Goal: Transaction & Acquisition: Book appointment/travel/reservation

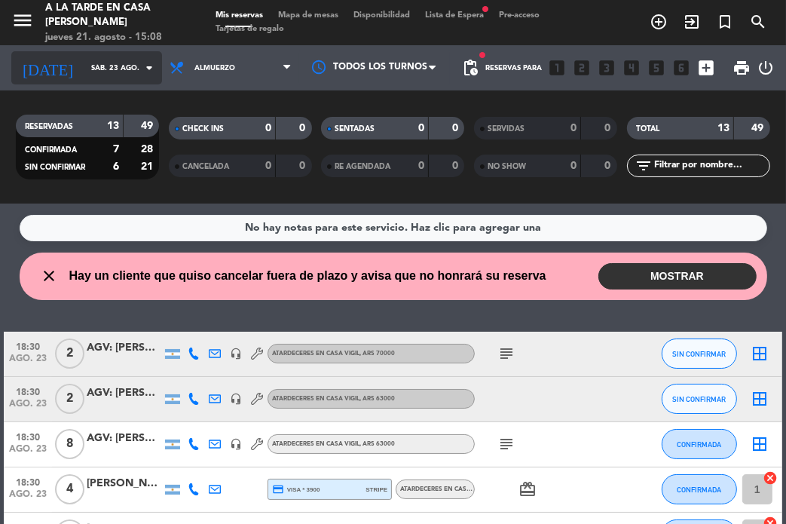
click at [142, 69] on icon "arrow_drop_down" at bounding box center [149, 68] width 18 height 18
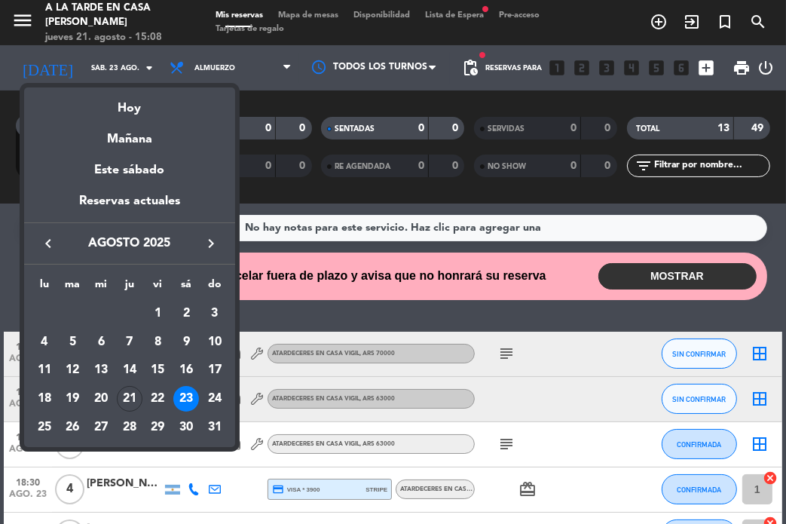
click at [151, 394] on div "22" at bounding box center [158, 399] width 26 height 26
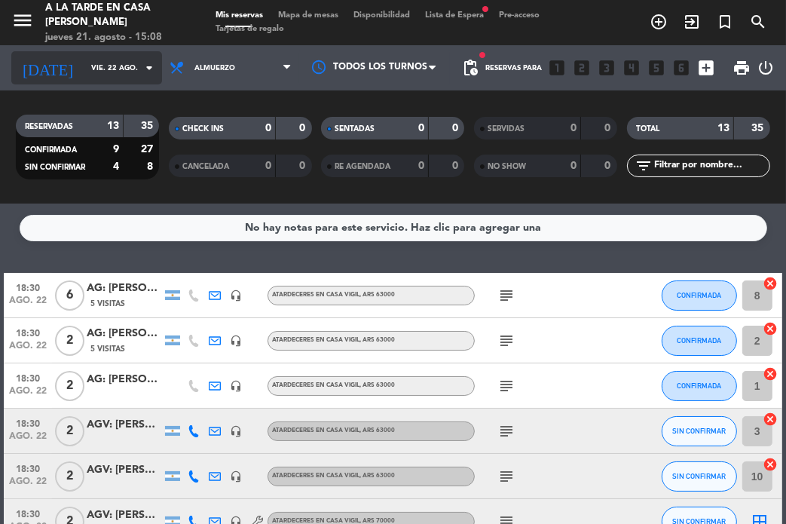
click at [140, 76] on icon "arrow_drop_down" at bounding box center [149, 68] width 18 height 18
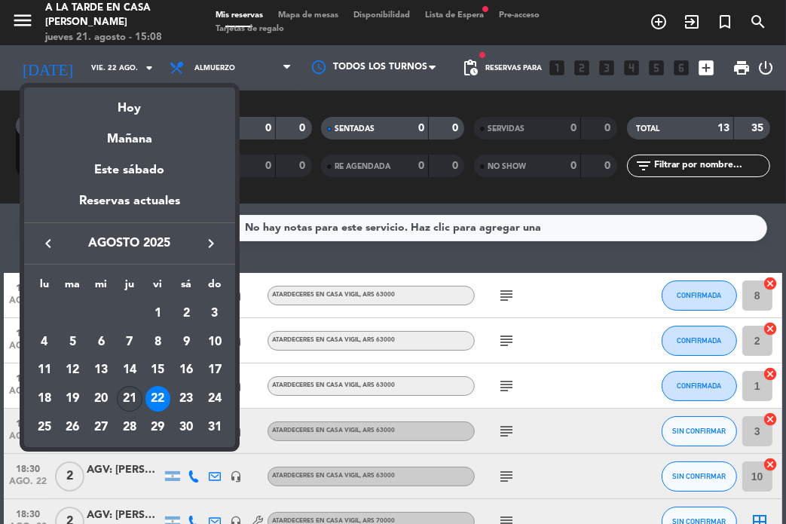
click at [130, 390] on div "21" at bounding box center [130, 399] width 26 height 26
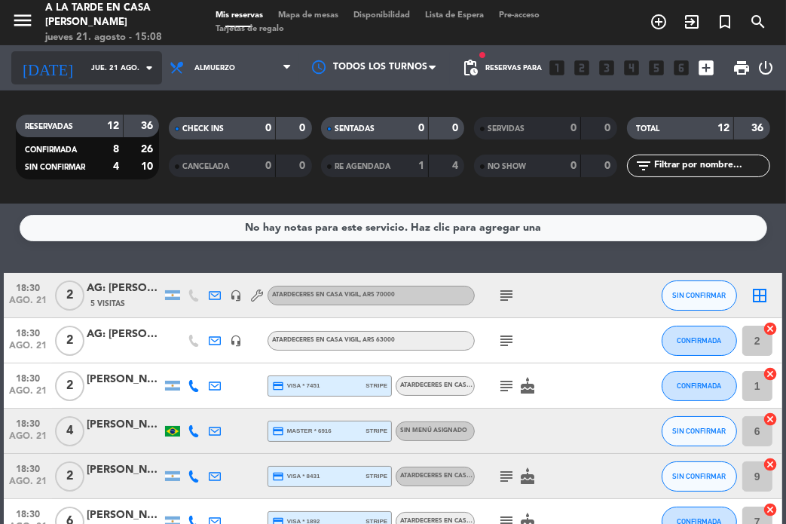
click at [124, 71] on input "jue. 21 ago." at bounding box center [134, 68] width 100 height 23
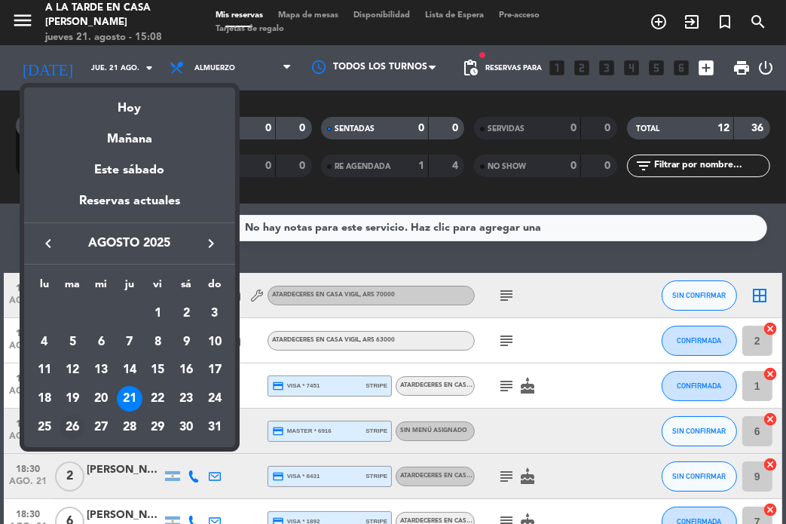
click at [79, 424] on div "26" at bounding box center [73, 427] width 26 height 26
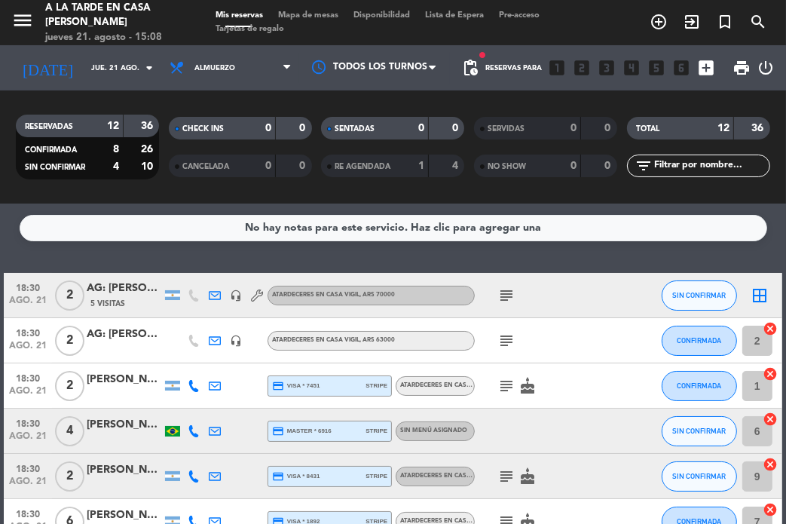
type input "[DATE] ago."
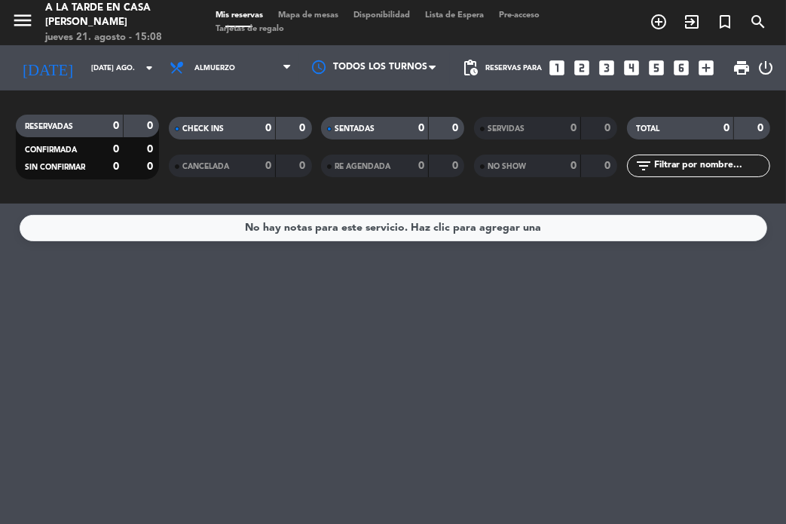
click at [583, 70] on icon "looks_two" at bounding box center [582, 68] width 20 height 20
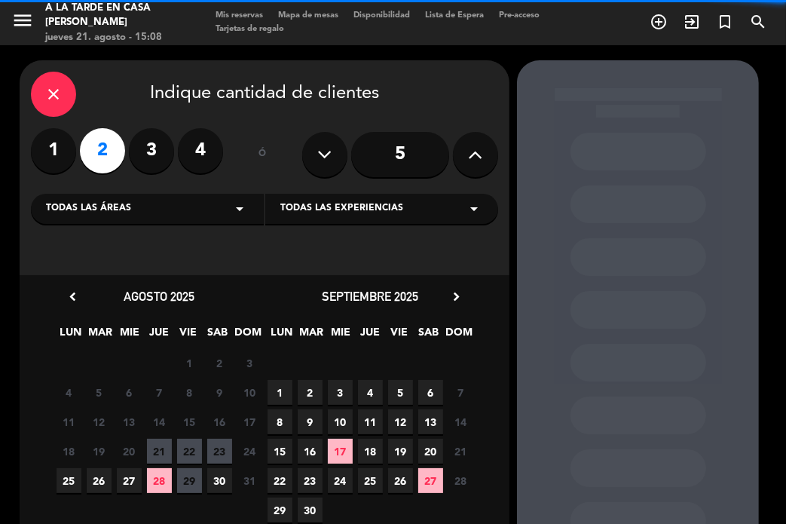
drag, startPoint x: 243, startPoint y: 216, endPoint x: 262, endPoint y: 222, distance: 19.8
click at [244, 216] on icon "arrow_drop_down" at bounding box center [240, 209] width 18 height 18
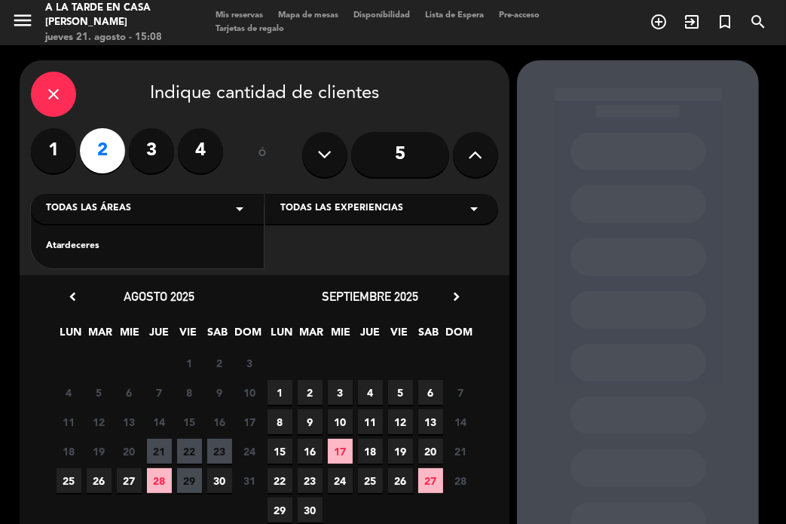
click at [309, 195] on div "Todas las experiencias arrow_drop_down" at bounding box center [381, 209] width 233 height 30
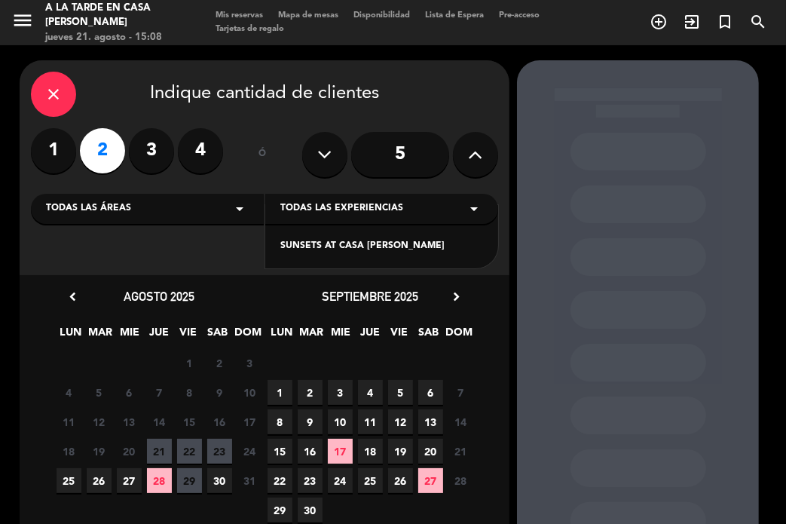
drag, startPoint x: 320, startPoint y: 213, endPoint x: 329, endPoint y: 228, distance: 16.9
click at [320, 214] on span "Todas las experiencias" at bounding box center [341, 208] width 123 height 15
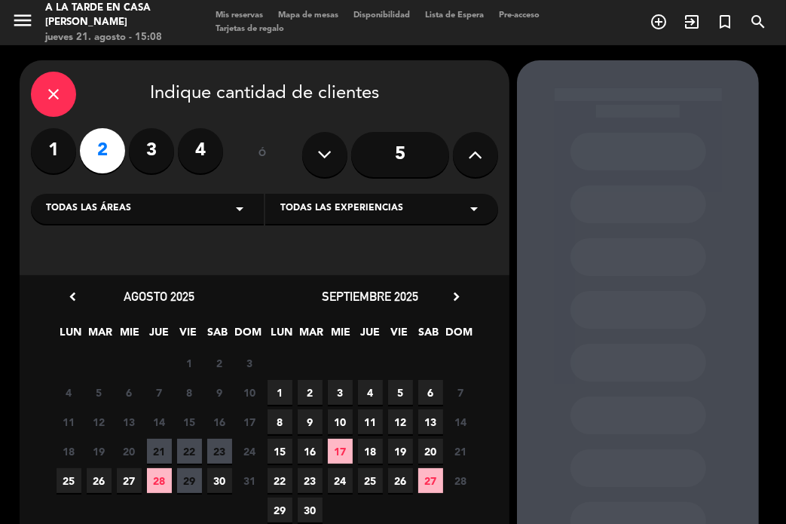
click at [326, 217] on div "Todas las experiencias arrow_drop_down" at bounding box center [381, 209] width 233 height 30
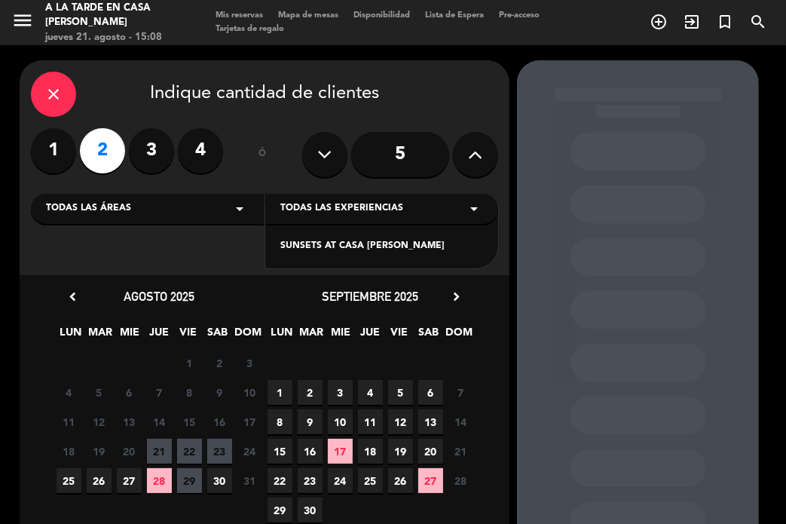
click at [323, 251] on div "SUNSETS AT CASA [PERSON_NAME]" at bounding box center [381, 246] width 203 height 15
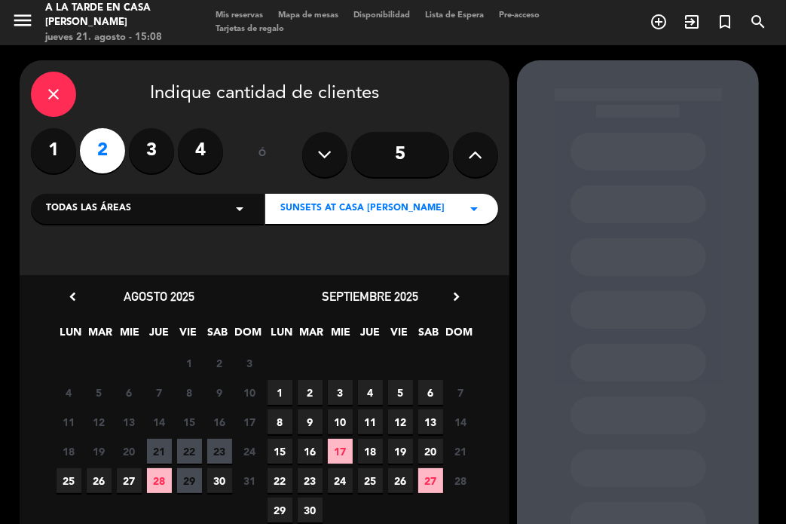
click at [182, 442] on span "22" at bounding box center [189, 451] width 25 height 25
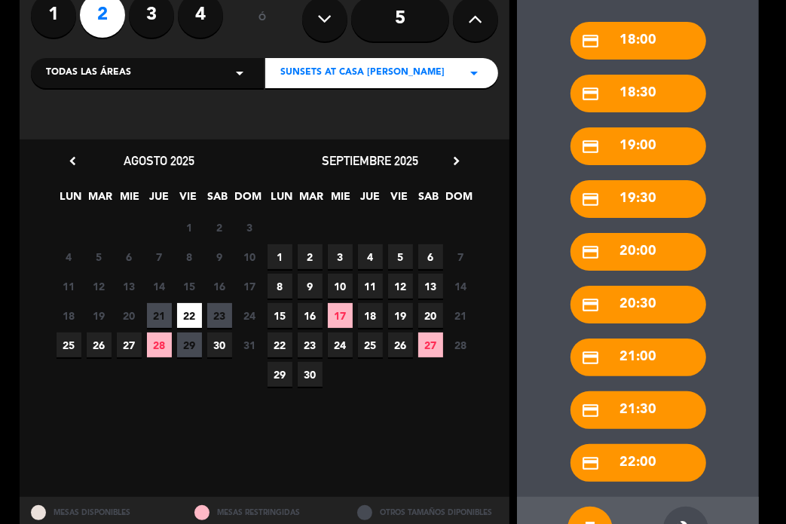
scroll to position [188, 0]
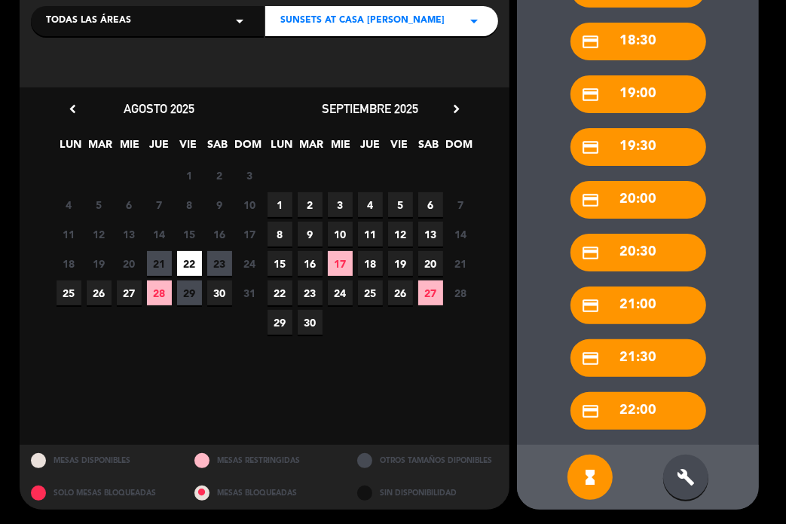
click at [681, 470] on icon "build" at bounding box center [686, 477] width 18 height 18
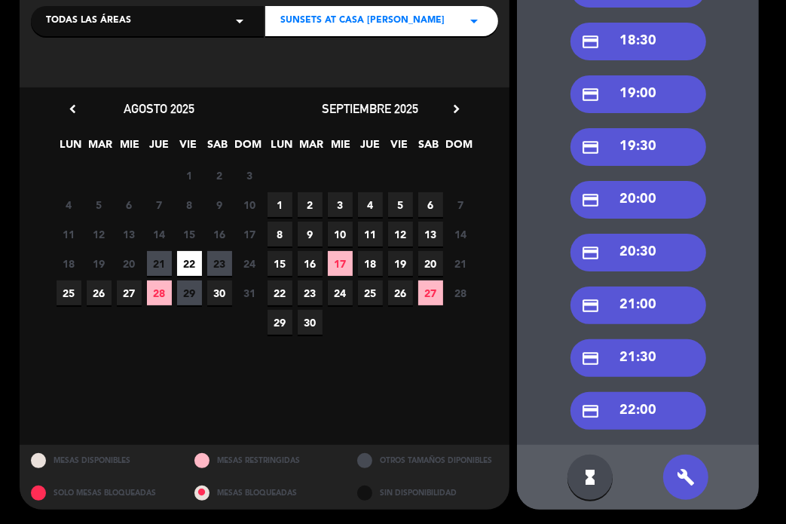
click at [648, 41] on div "credit_card 18:30" at bounding box center [638, 42] width 136 height 38
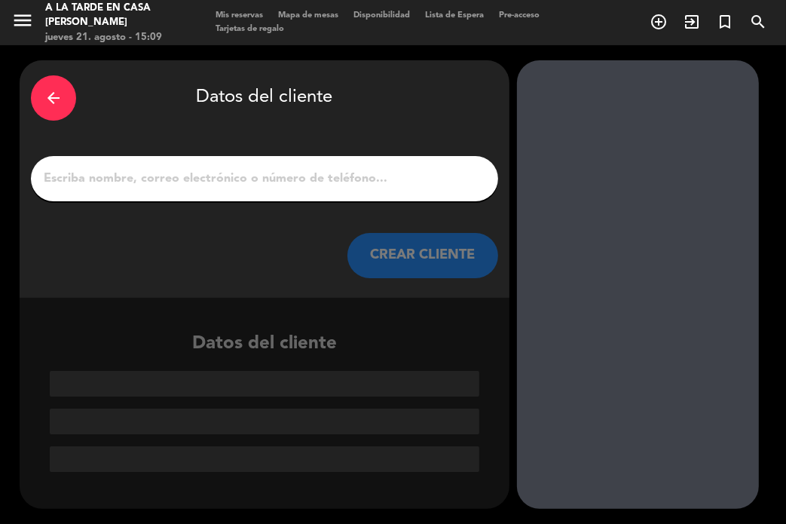
scroll to position [0, 0]
click at [283, 173] on input "1" at bounding box center [264, 178] width 445 height 21
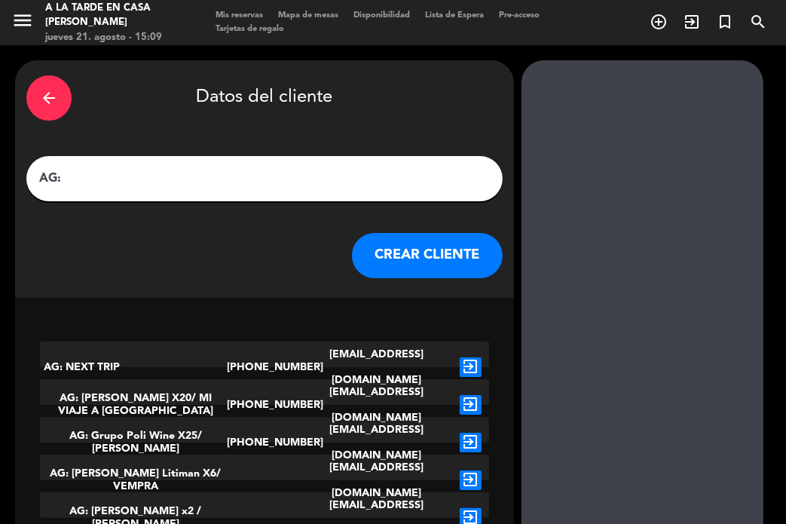
paste input "[DATE][PERSON_NAME]"
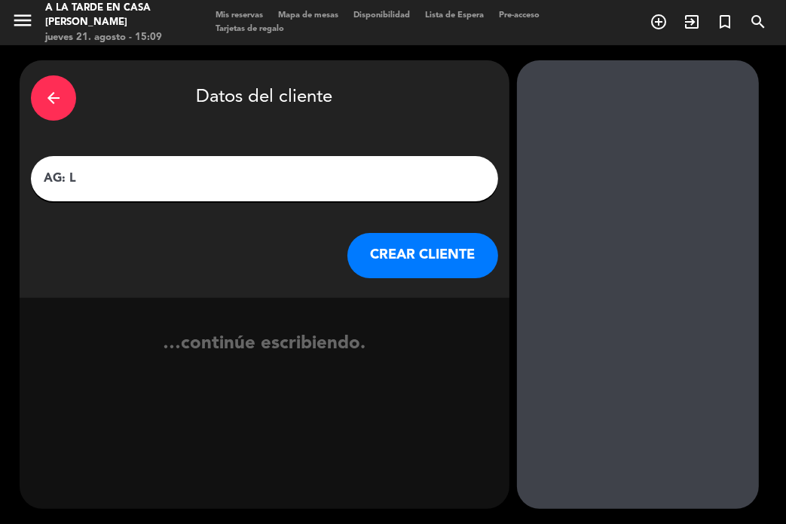
type input "AG: L"
click at [54, 94] on icon "arrow_back" at bounding box center [53, 98] width 18 height 18
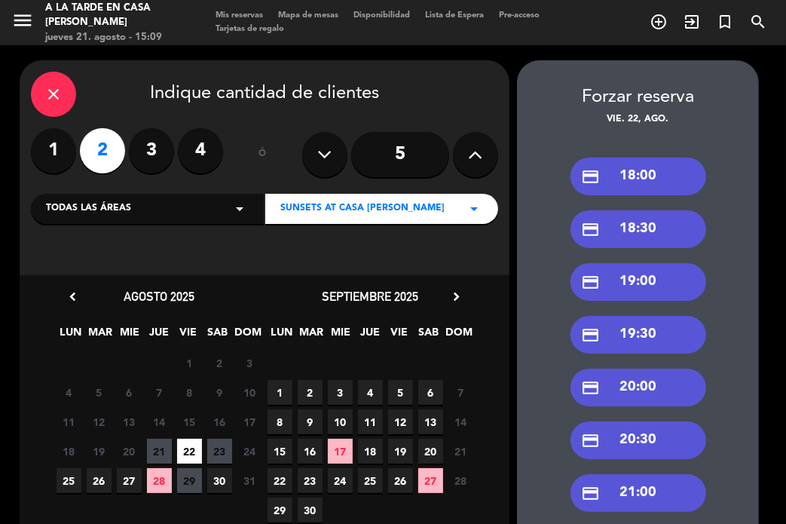
click at [63, 87] on div "close" at bounding box center [53, 94] width 45 height 45
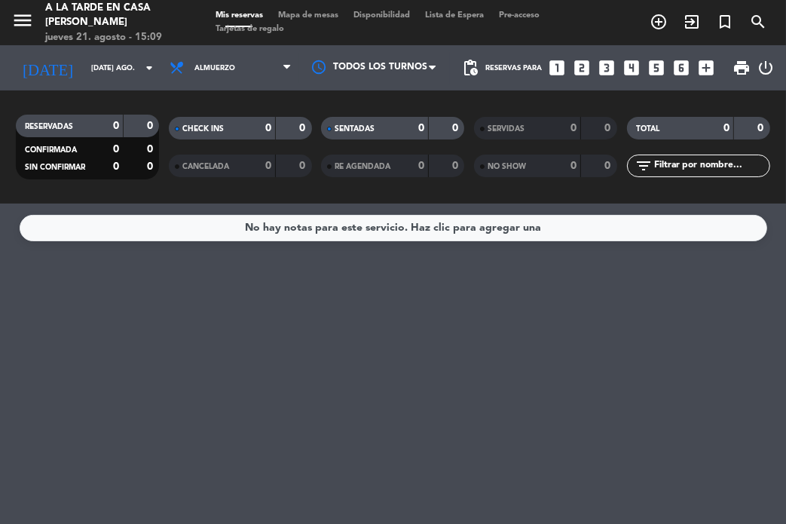
drag, startPoint x: 384, startPoint y: 367, endPoint x: 304, endPoint y: 299, distance: 104.8
click at [377, 358] on div "No hay notas para este servicio. Haz clic para agregar una" at bounding box center [393, 363] width 786 height 320
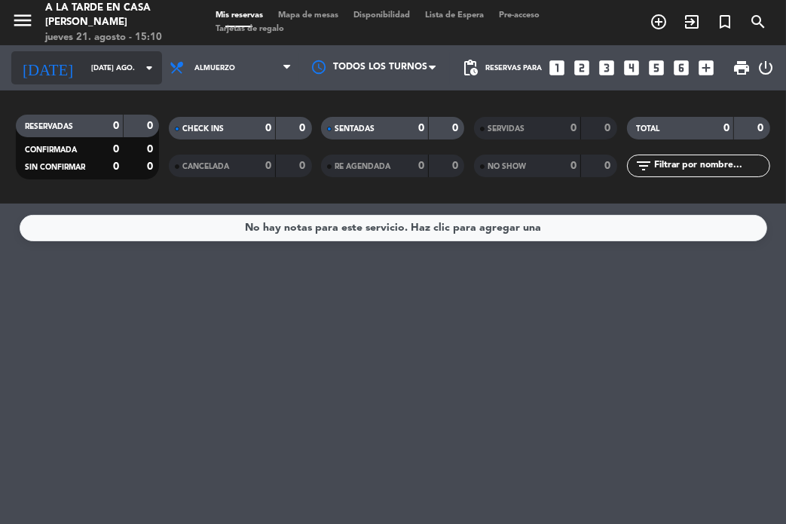
click at [110, 72] on input "[DATE] ago." at bounding box center [134, 68] width 100 height 23
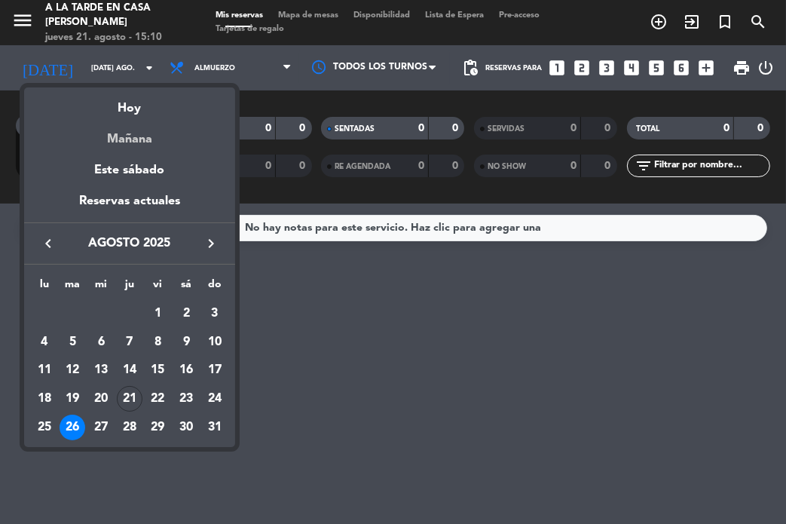
click at [149, 138] on div "Mañana" at bounding box center [129, 133] width 211 height 31
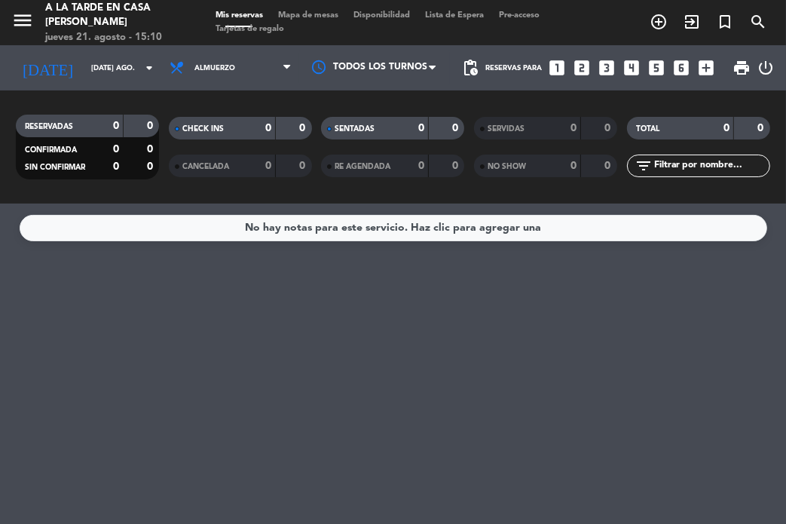
type input "vie. 22 ago."
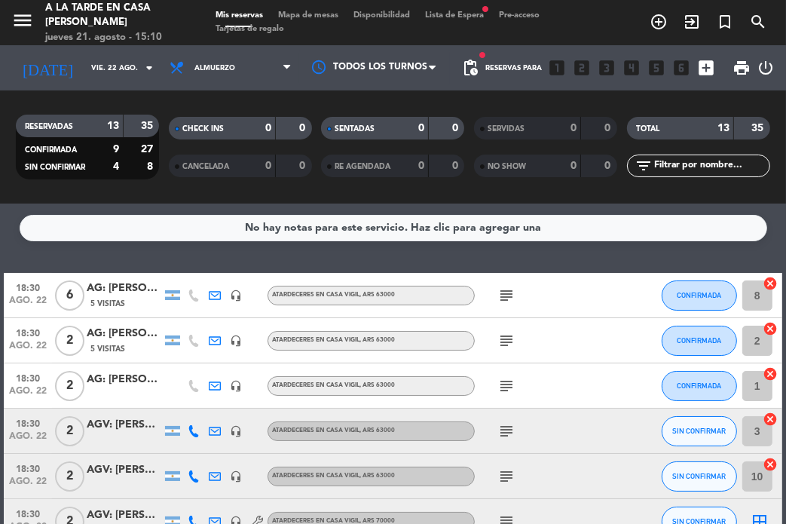
click at [696, 169] on input "text" at bounding box center [711, 166] width 117 height 17
click at [678, 164] on input "text" at bounding box center [711, 166] width 117 height 17
type input "AG"
click at [127, 346] on div "5 Visitas" at bounding box center [124, 348] width 75 height 13
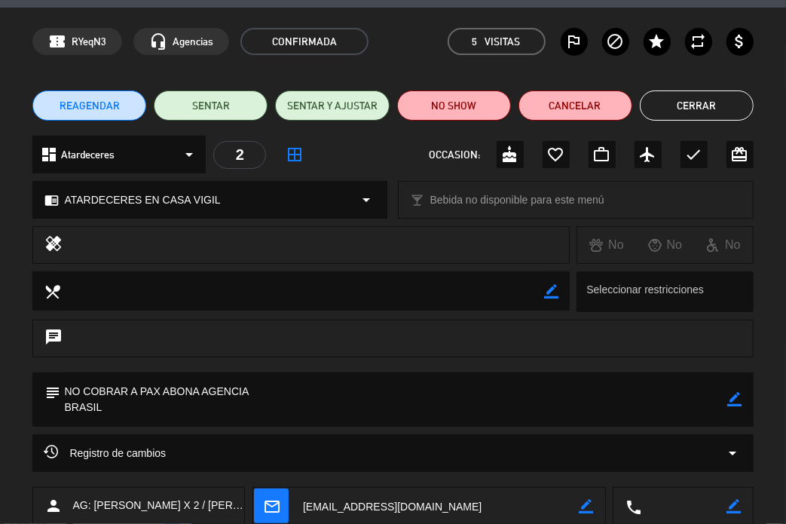
scroll to position [31, 0]
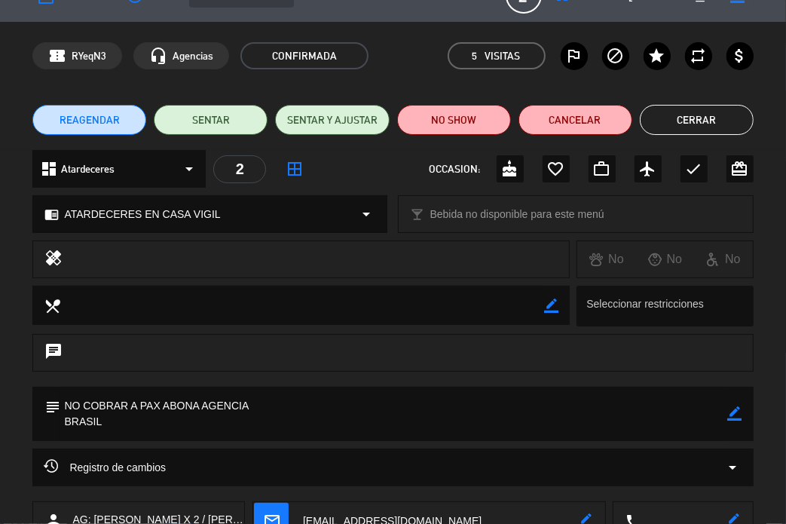
click at [702, 123] on button "Cerrar" at bounding box center [697, 120] width 114 height 30
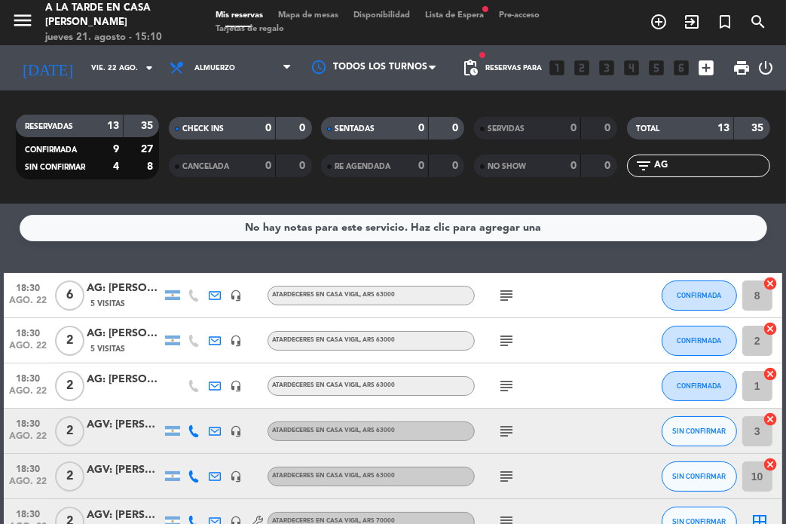
click at [121, 381] on div "AG: [PERSON_NAME] X 2/ BEL VIAJES" at bounding box center [124, 379] width 75 height 17
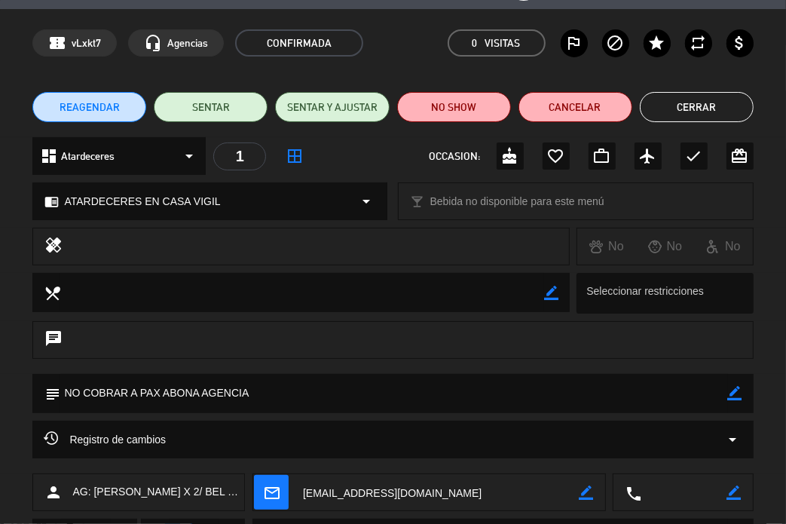
scroll to position [0, 0]
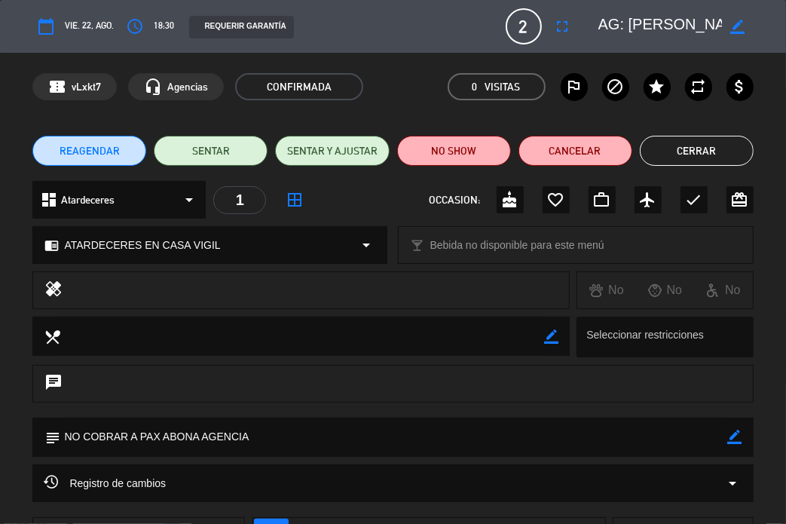
click at [693, 148] on button "Cerrar" at bounding box center [697, 151] width 114 height 30
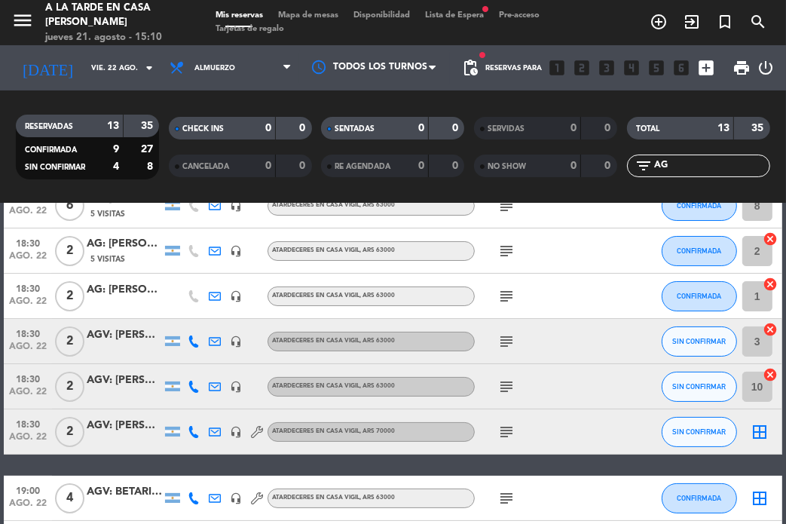
scroll to position [226, 0]
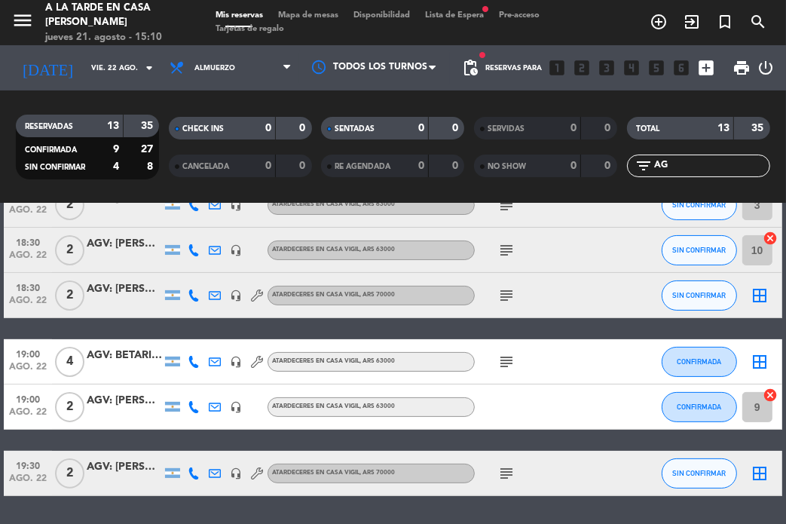
click at [118, 293] on div "AGV: [PERSON_NAME]" at bounding box center [124, 288] width 75 height 17
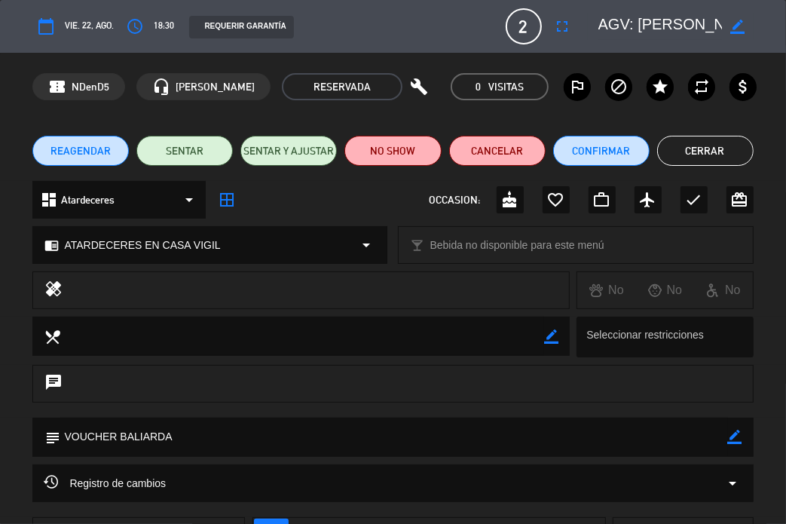
drag, startPoint x: 679, startPoint y: 149, endPoint x: 515, endPoint y: 206, distance: 173.7
click at [679, 150] on button "Cerrar" at bounding box center [705, 151] width 96 height 30
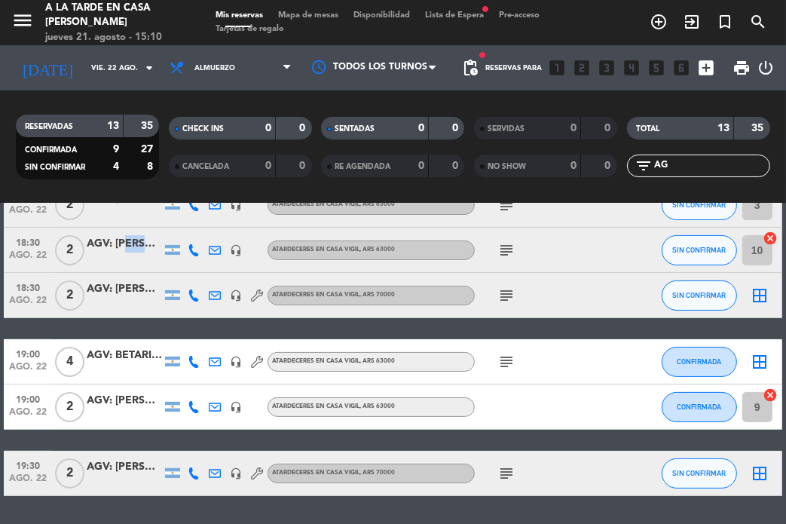
click at [124, 252] on div "AGV: [PERSON_NAME]" at bounding box center [124, 249] width 75 height 29
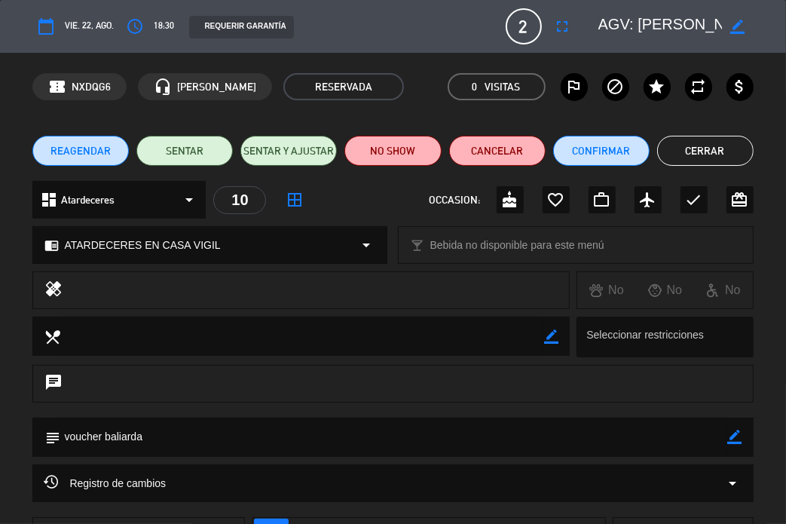
click at [704, 159] on button "Cerrar" at bounding box center [705, 151] width 96 height 30
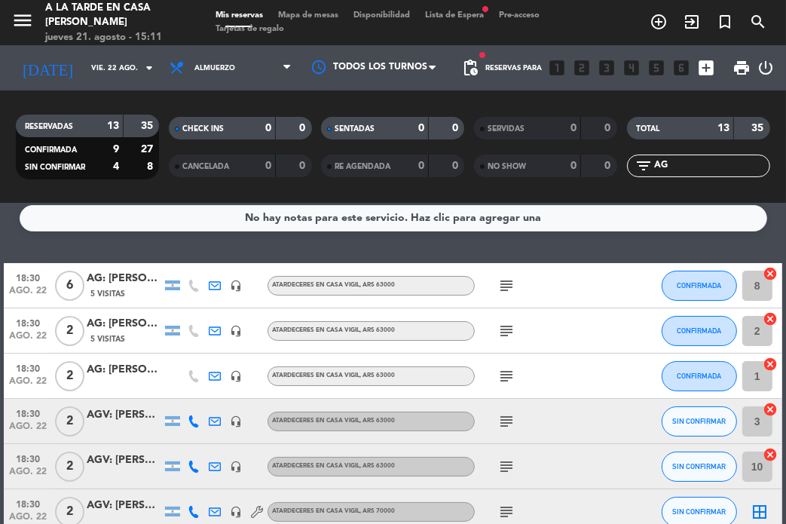
scroll to position [0, 0]
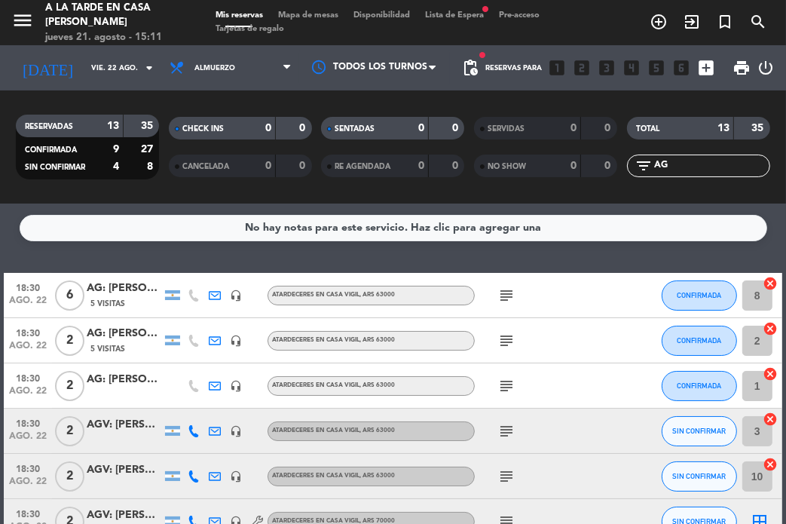
click at [130, 391] on div at bounding box center [124, 394] width 75 height 12
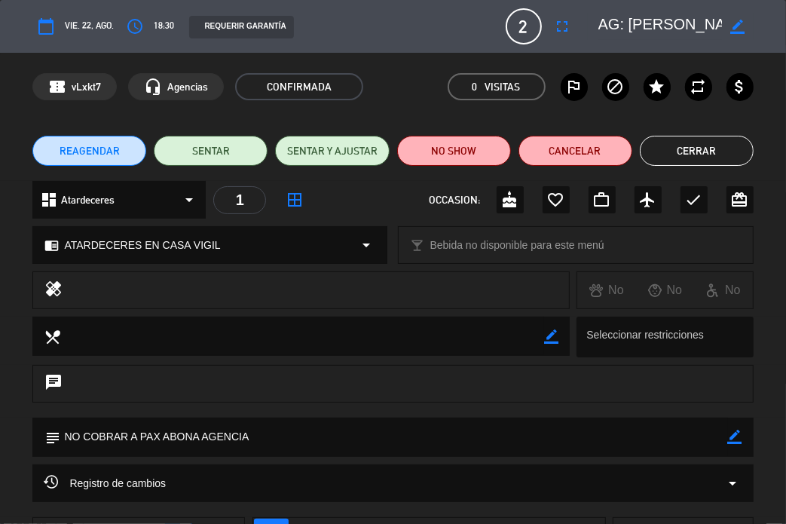
click at [690, 160] on button "Cerrar" at bounding box center [697, 151] width 114 height 30
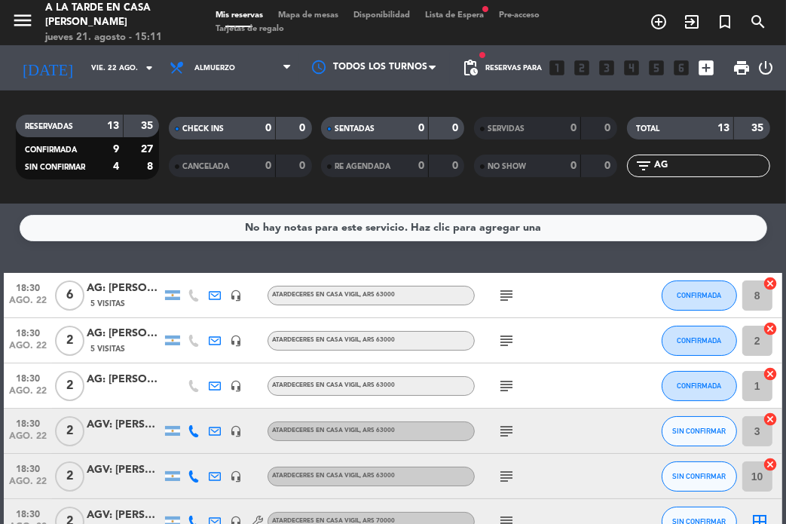
click at [112, 385] on div "AG: [PERSON_NAME] X 2/ BEL VIAJES" at bounding box center [124, 379] width 75 height 17
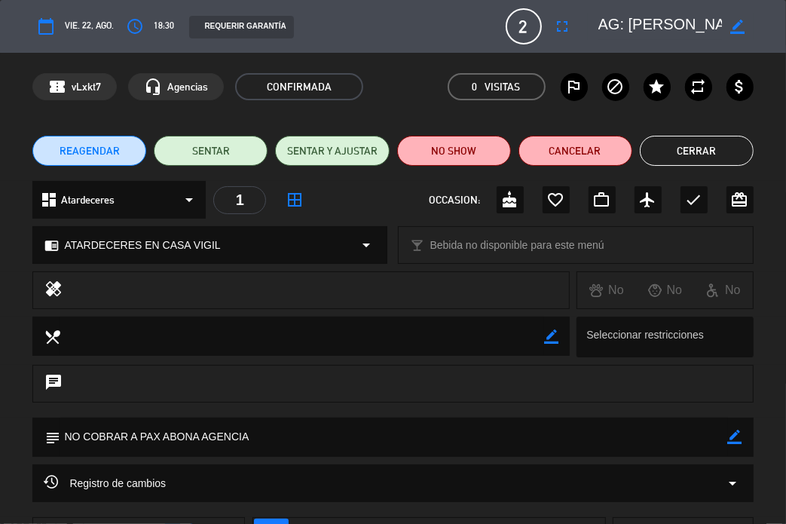
click at [677, 138] on button "Cerrar" at bounding box center [697, 151] width 114 height 30
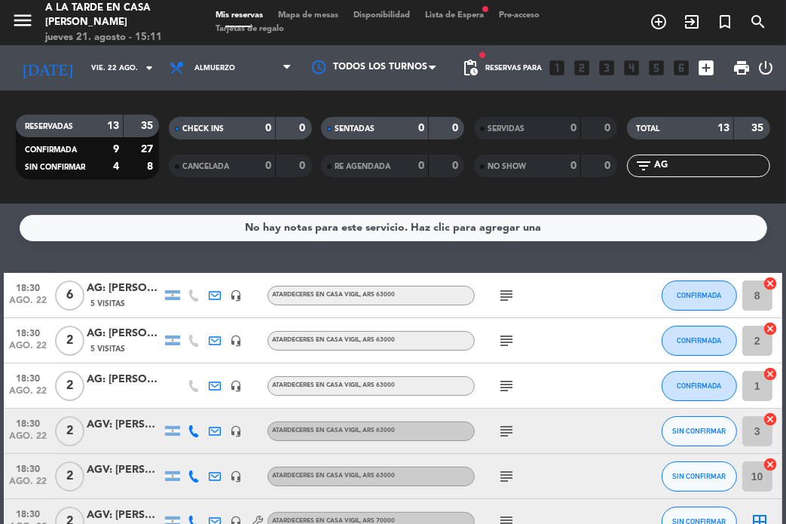
click at [104, 387] on div "AG: [PERSON_NAME] X 2/ BEL VIAJES" at bounding box center [124, 379] width 75 height 17
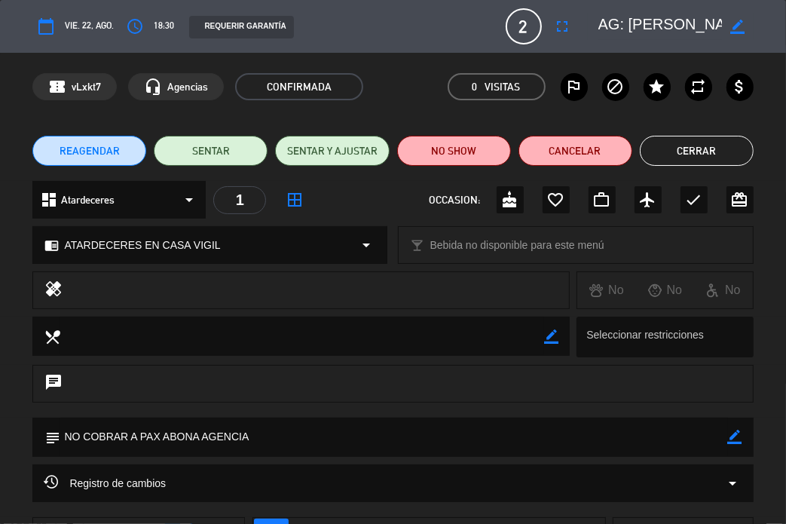
click at [656, 150] on button "Cerrar" at bounding box center [697, 151] width 114 height 30
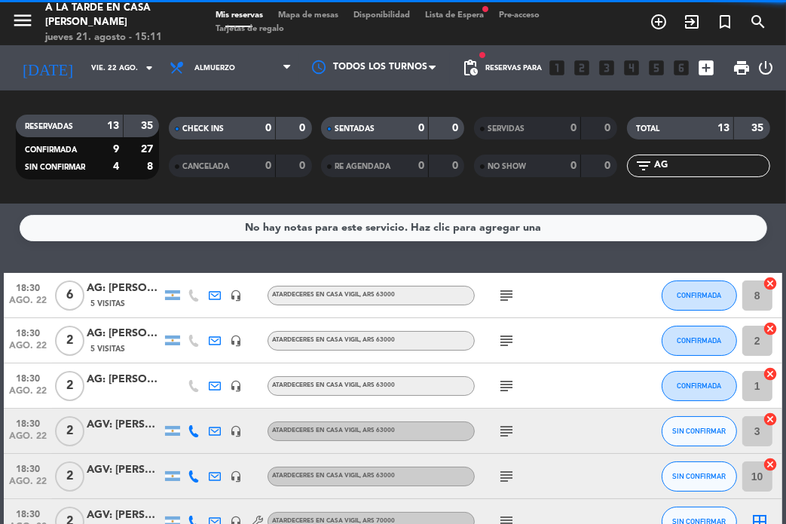
click at [102, 340] on div "AG: [PERSON_NAME] X 2 / [PERSON_NAME] WINE CAMP" at bounding box center [124, 333] width 75 height 17
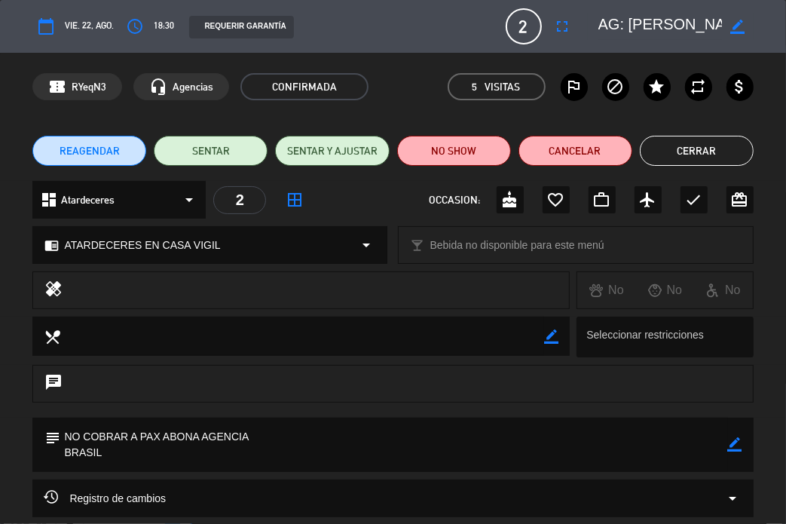
click at [677, 156] on button "Cerrar" at bounding box center [697, 151] width 114 height 30
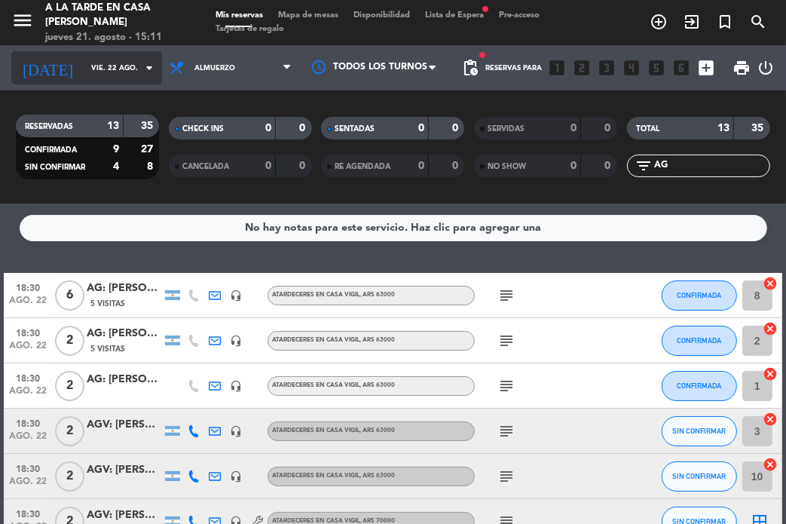
click at [118, 63] on input "vie. 22 ago." at bounding box center [134, 68] width 100 height 23
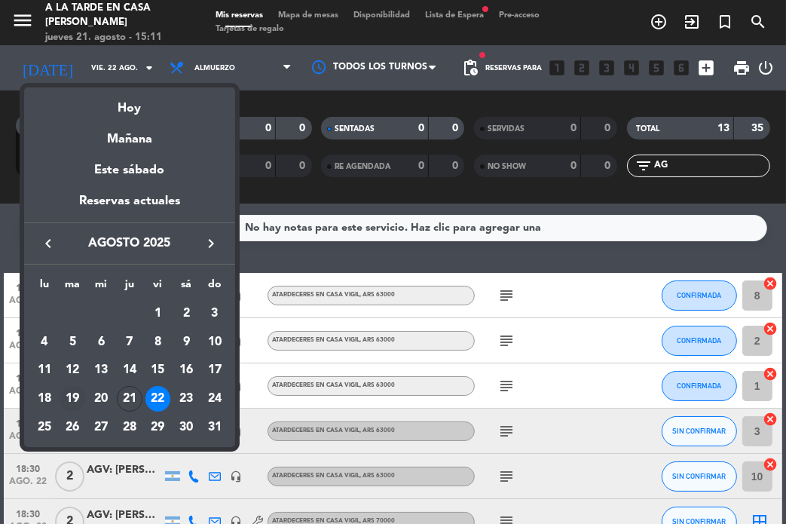
click at [68, 404] on div "19" at bounding box center [73, 399] width 26 height 26
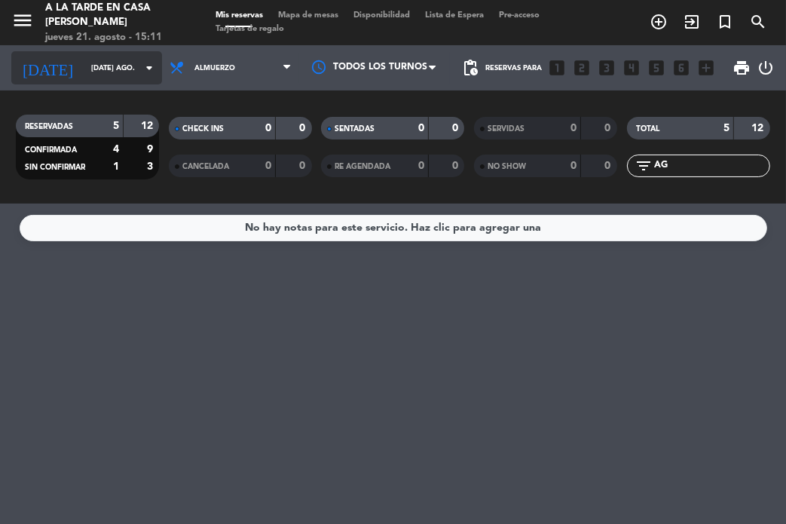
click at [131, 76] on input "[DATE] ago." at bounding box center [134, 68] width 100 height 23
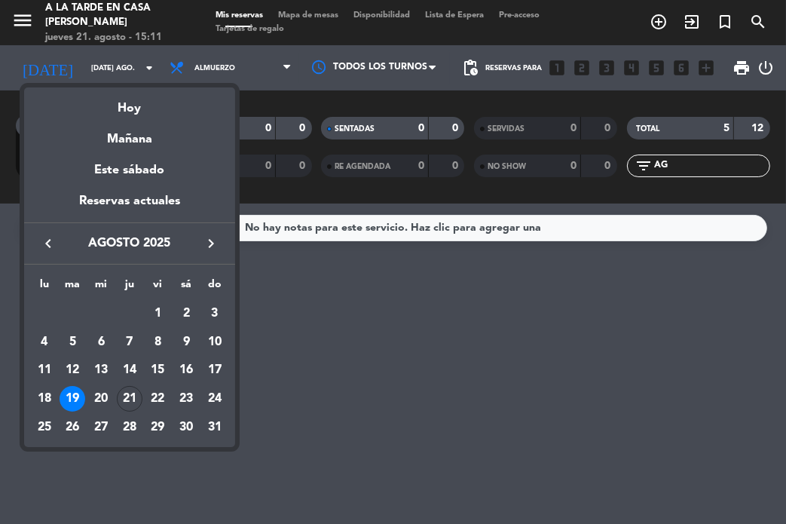
drag, startPoint x: 69, startPoint y: 433, endPoint x: 139, endPoint y: 381, distance: 86.7
click at [69, 430] on div "26" at bounding box center [73, 427] width 26 height 26
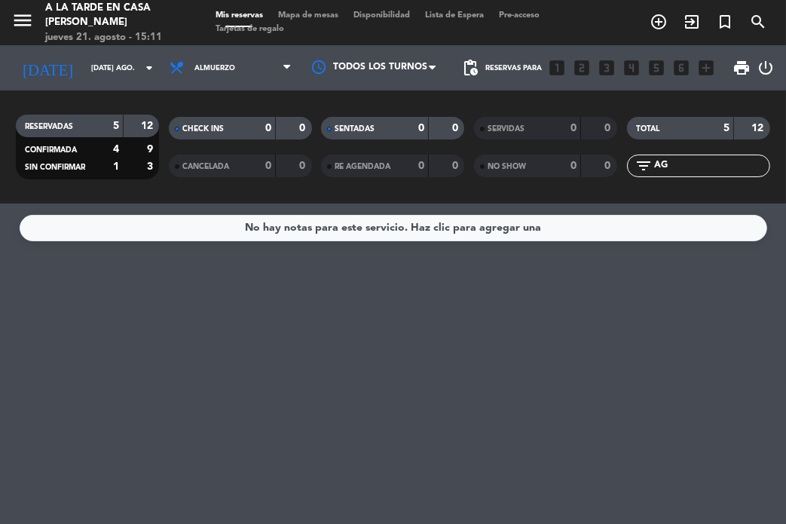
type input "[DATE] ago."
click at [576, 70] on icon "looks_two" at bounding box center [582, 68] width 20 height 20
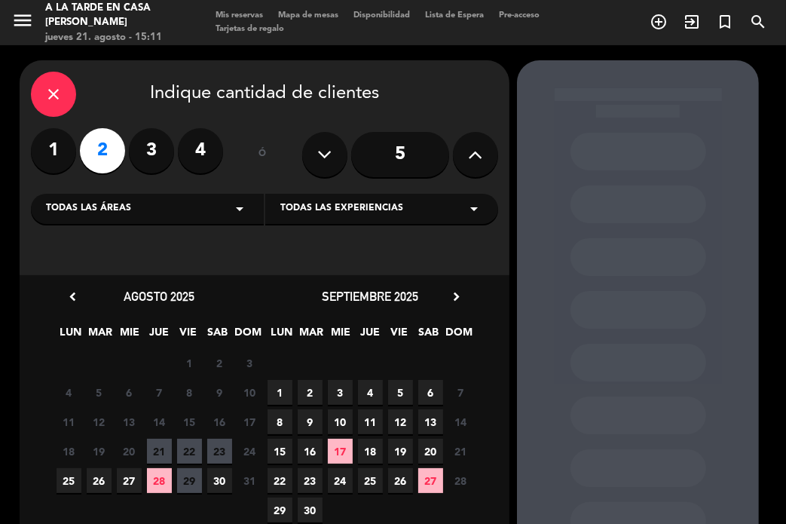
click at [374, 199] on div "Todas las experiencias arrow_drop_down" at bounding box center [381, 209] width 233 height 30
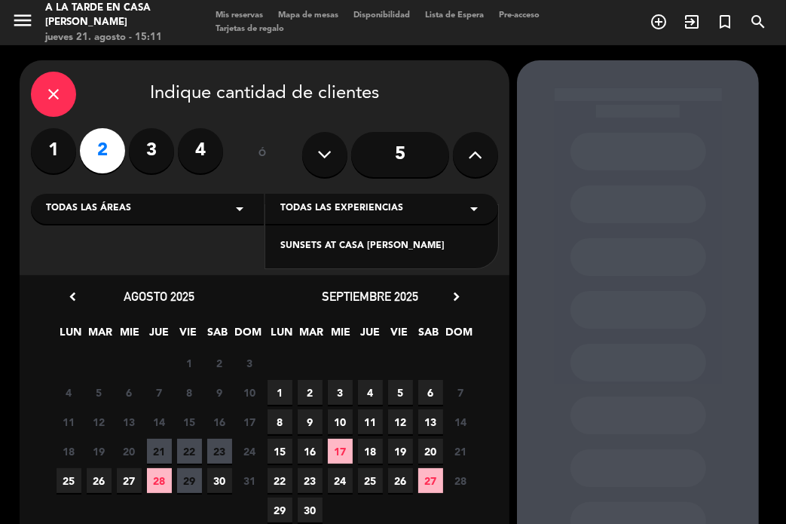
click at [338, 246] on div "SUNSETS AT CASA [PERSON_NAME]" at bounding box center [381, 246] width 203 height 15
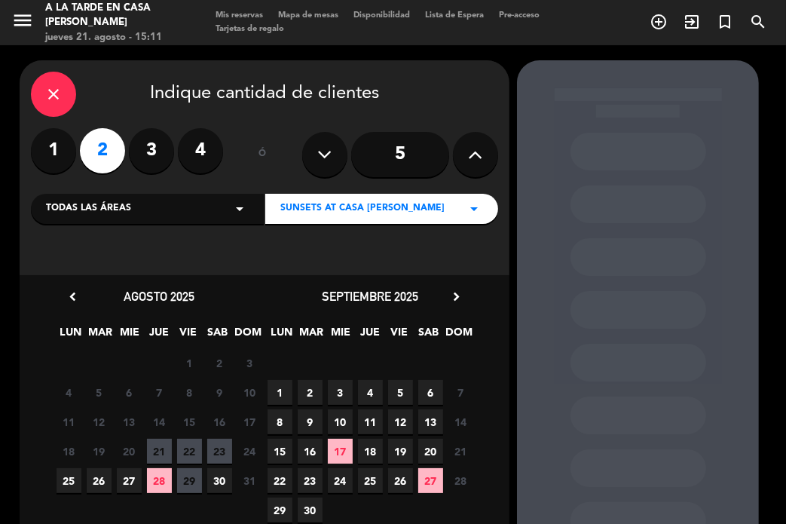
click at [226, 448] on span "23" at bounding box center [219, 451] width 25 height 25
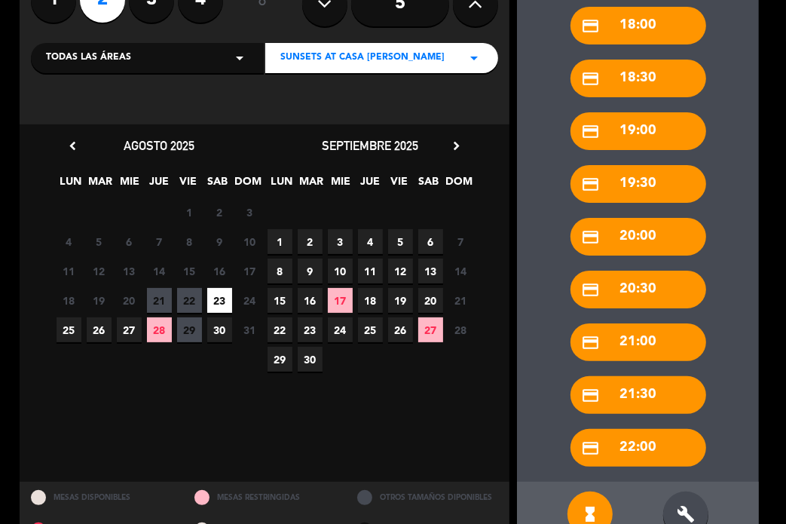
scroll to position [188, 0]
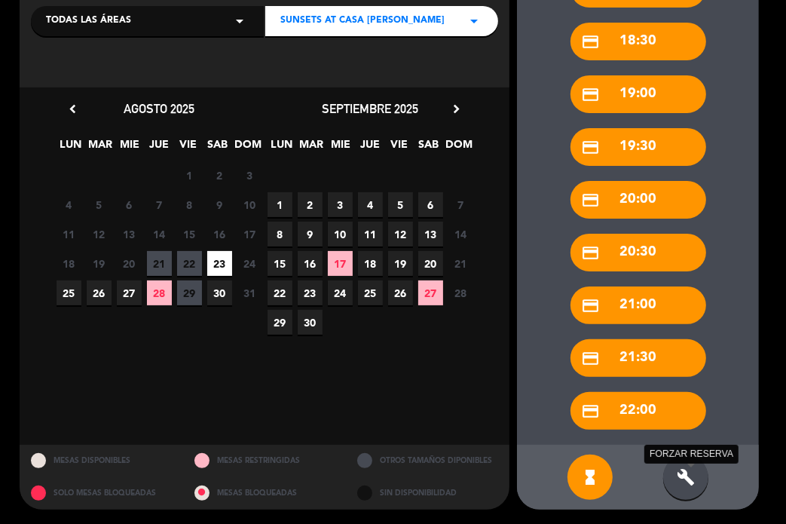
click at [688, 476] on icon "build" at bounding box center [686, 477] width 18 height 18
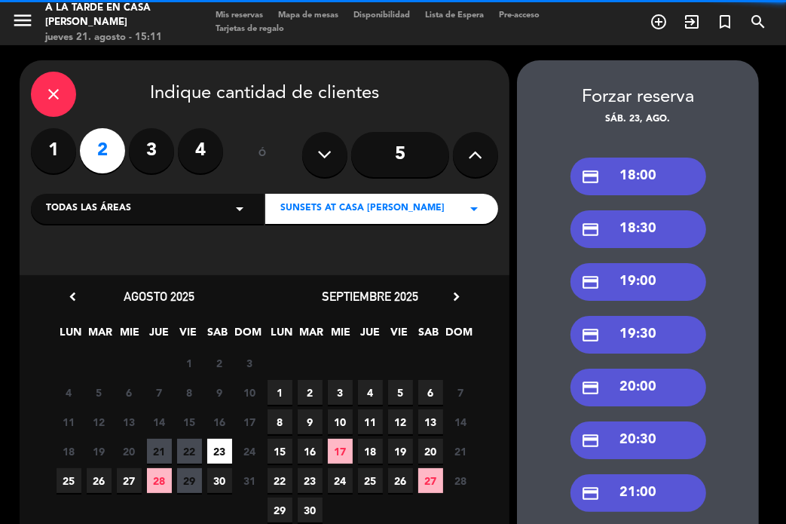
scroll to position [0, 0]
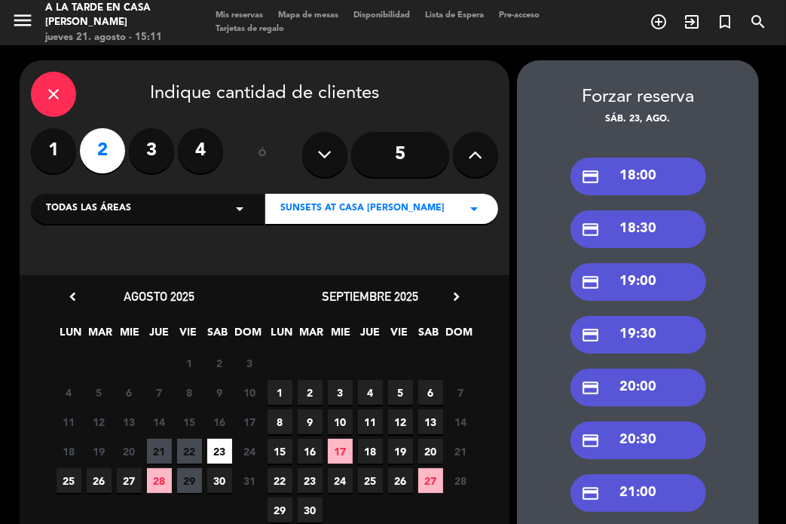
click at [657, 228] on div "credit_card 18:30" at bounding box center [638, 229] width 136 height 38
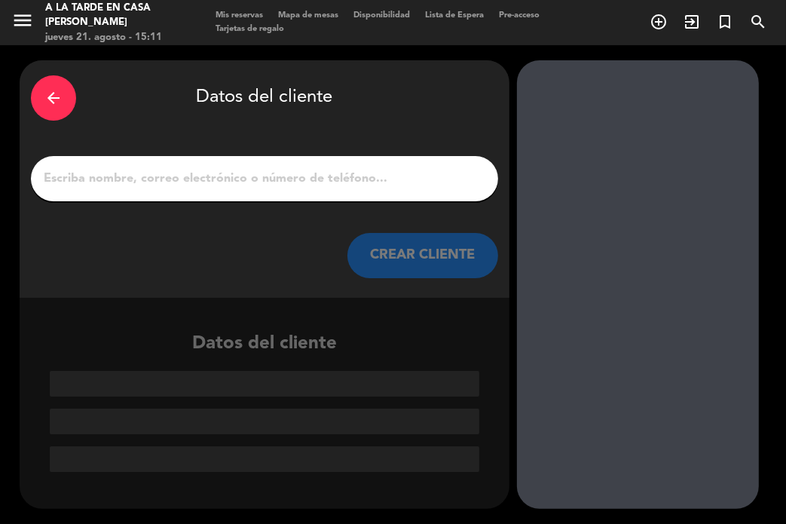
click at [344, 176] on input "1" at bounding box center [264, 178] width 445 height 21
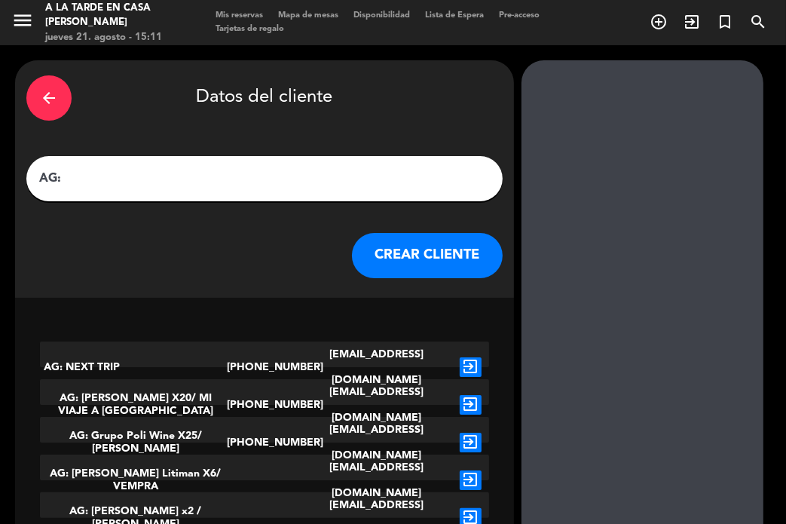
click at [262, 175] on input "AG:" at bounding box center [265, 178] width 454 height 21
paste input "[PERSON_NAME]"
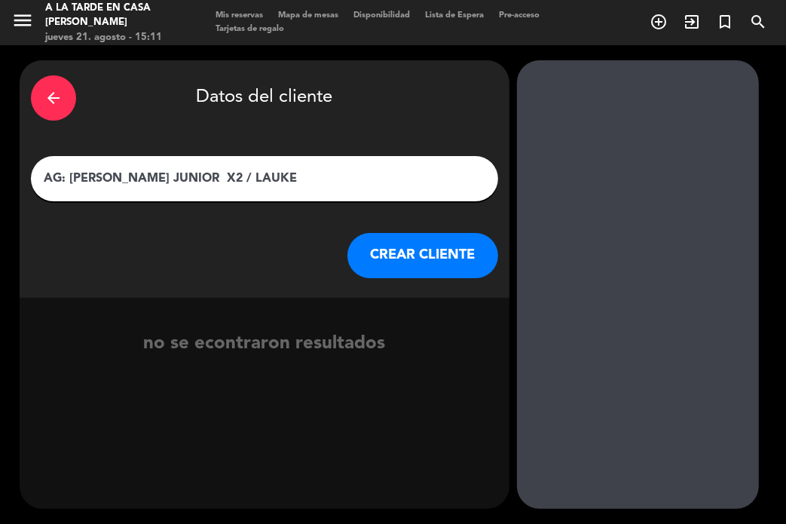
type input "AG: [PERSON_NAME] JUNIOR X2 / LAUKE"
click at [428, 248] on button "CREAR CLIENTE" at bounding box center [422, 255] width 151 height 45
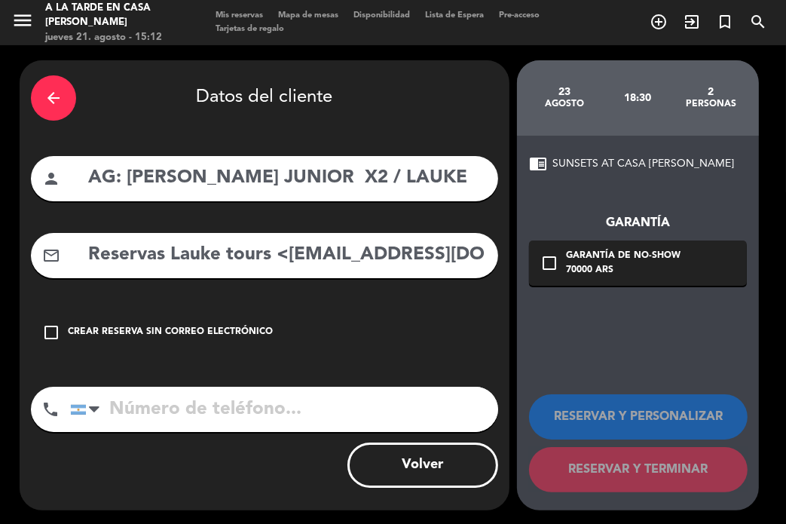
drag, startPoint x: 344, startPoint y: 291, endPoint x: 335, endPoint y: 274, distance: 19.2
click at [341, 288] on div "arrow_back Datos del cliente person AG: [PERSON_NAME] JUNIOR X2 / LAUKE mail_ou…" at bounding box center [265, 285] width 490 height 450
drag, startPoint x: 285, startPoint y: 252, endPoint x: 63, endPoint y: 272, distance: 223.2
click at [63, 272] on div "mail_outline Reservas Lauke tours <[EMAIL_ADDRESS][DOMAIN_NAME]>" at bounding box center [264, 255] width 467 height 45
drag, startPoint x: 366, startPoint y: 244, endPoint x: 473, endPoint y: 322, distance: 132.2
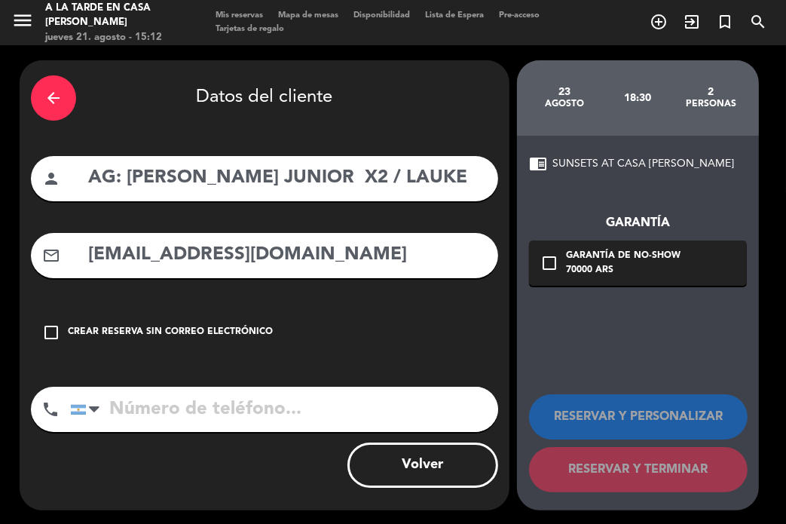
click at [374, 243] on input "[EMAIL_ADDRESS][DOMAIN_NAME]" at bounding box center [287, 255] width 400 height 31
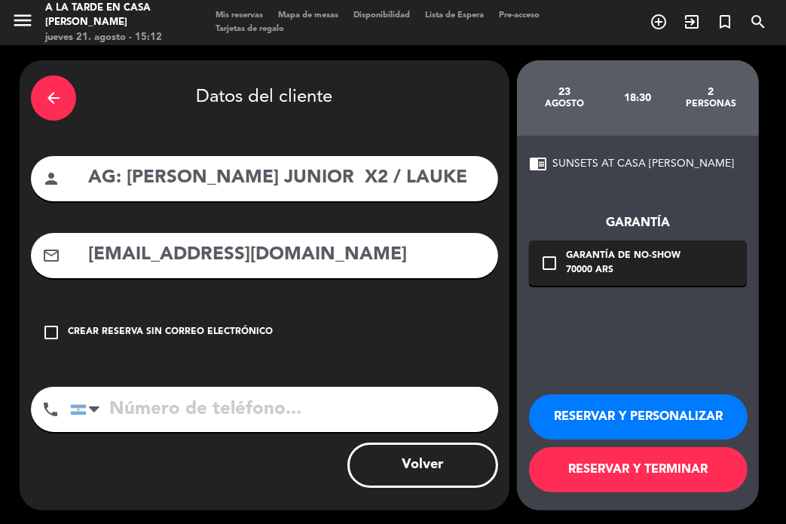
type input "[EMAIL_ADDRESS][DOMAIN_NAME]"
click at [615, 405] on button "RESERVAR Y PERSONALIZAR" at bounding box center [638, 416] width 219 height 45
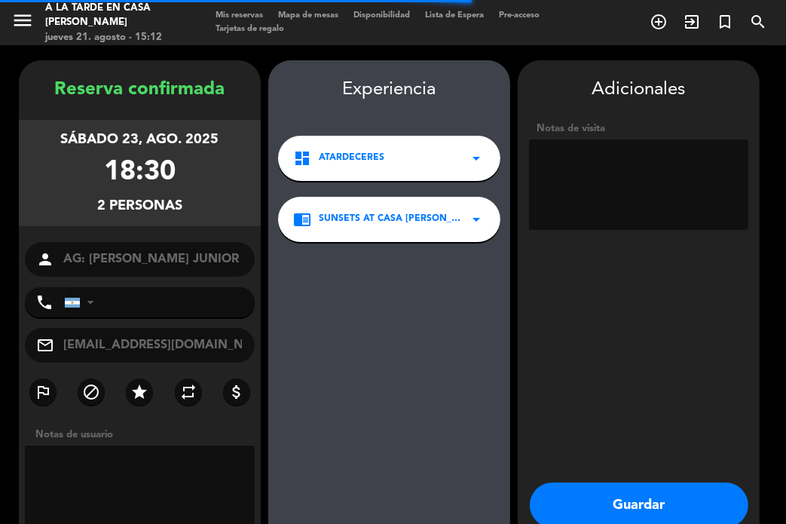
scroll to position [60, 0]
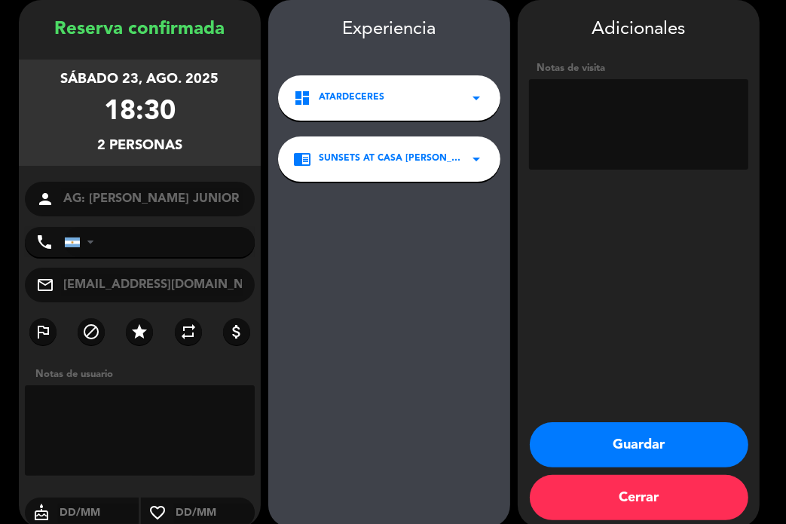
click at [591, 121] on textarea at bounding box center [638, 124] width 219 height 90
click at [576, 111] on textarea at bounding box center [638, 124] width 219 height 90
type textarea "NO COBRAR A PAX ABONA AGENCIA"
click at [644, 451] on button "Guardar" at bounding box center [639, 444] width 219 height 45
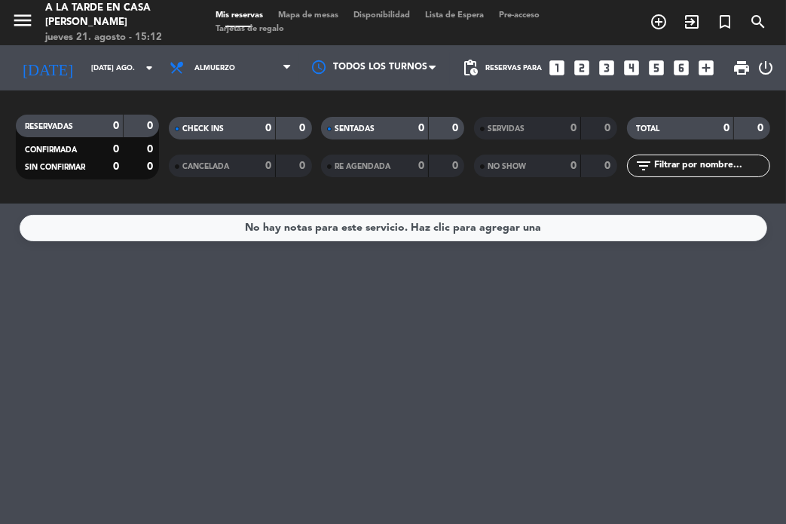
drag, startPoint x: 387, startPoint y: 310, endPoint x: 347, endPoint y: 249, distance: 72.3
click at [382, 293] on div "No hay notas para este servicio. Haz clic para agregar una" at bounding box center [393, 363] width 786 height 320
click at [282, 322] on div "No hay notas para este servicio. Haz clic para agregar una" at bounding box center [393, 363] width 786 height 320
click at [26, 23] on icon "menu" at bounding box center [22, 20] width 23 height 23
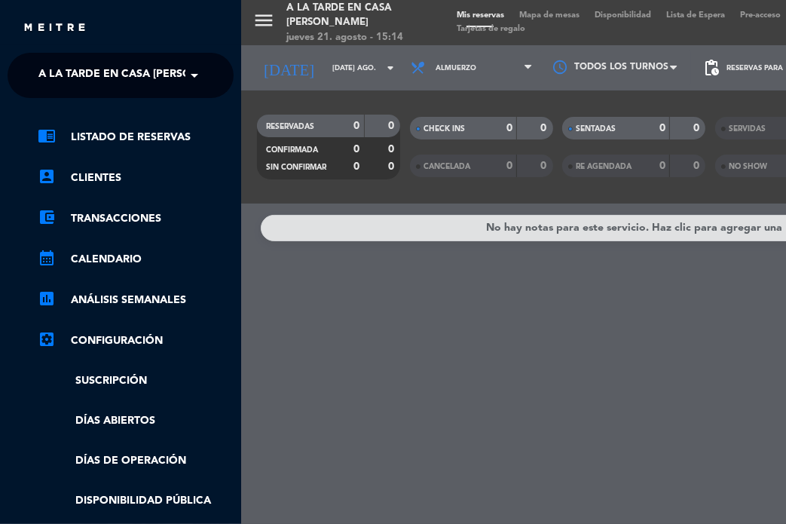
click at [118, 66] on span "A la tarde en Casa [PERSON_NAME]" at bounding box center [139, 76] width 202 height 32
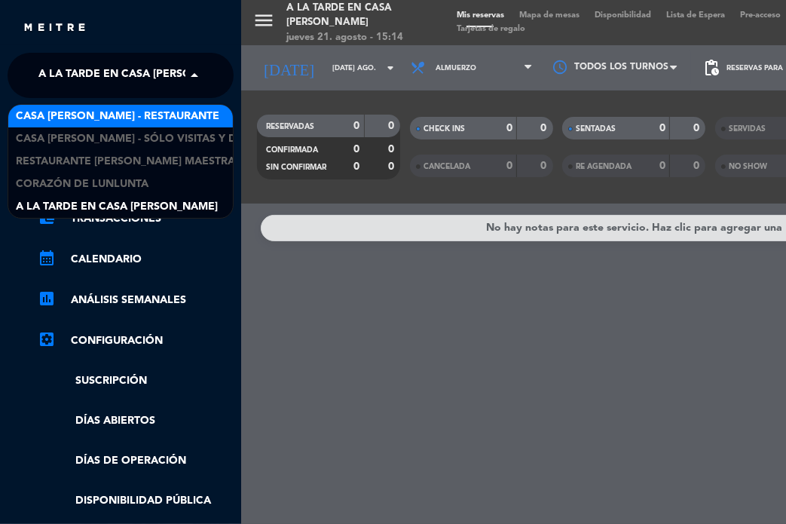
click at [142, 113] on span "Casa [PERSON_NAME] - Restaurante" at bounding box center [117, 116] width 203 height 17
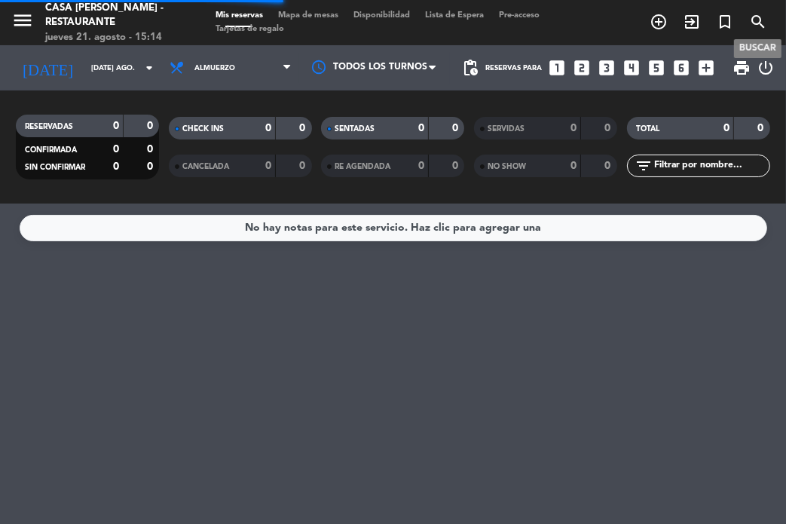
click at [754, 23] on icon "search" at bounding box center [758, 22] width 18 height 18
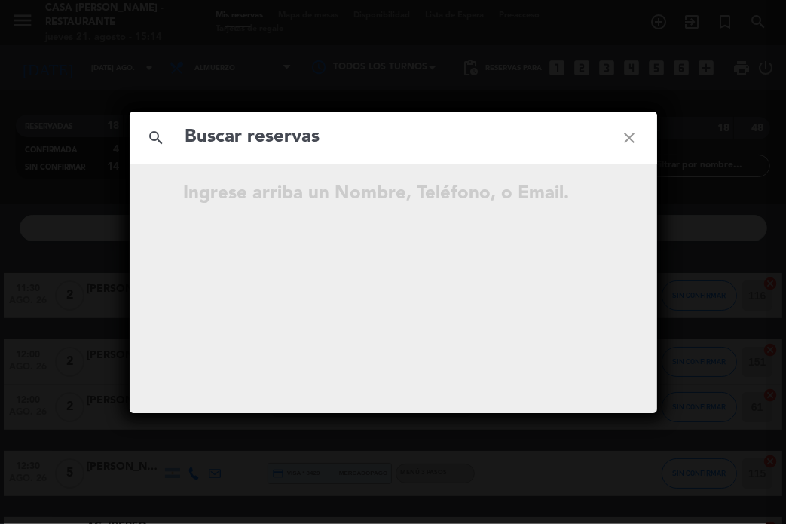
click at [378, 142] on input "text" at bounding box center [393, 137] width 419 height 31
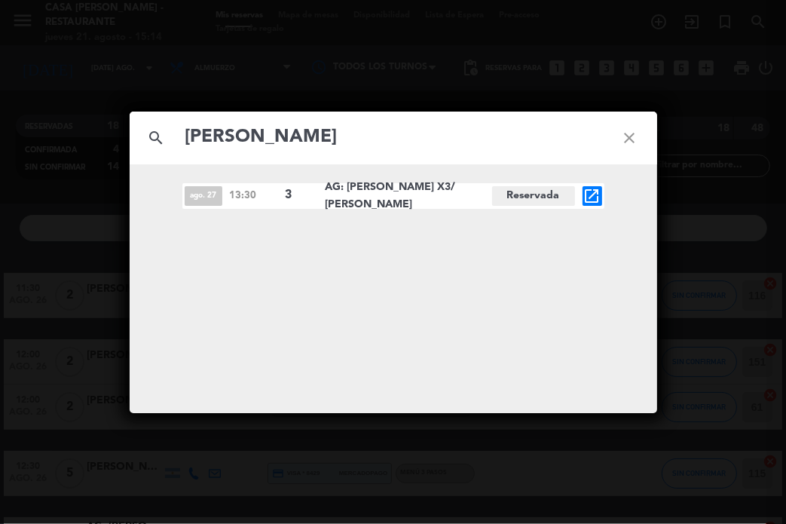
type input "[PERSON_NAME]"
click at [597, 193] on icon "open_in_new" at bounding box center [592, 196] width 18 height 18
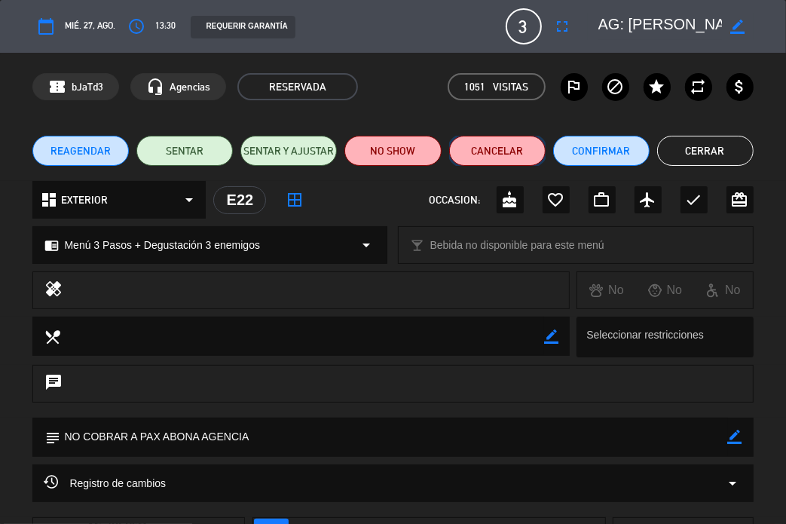
click at [502, 148] on button "Cancelar" at bounding box center [497, 151] width 96 height 30
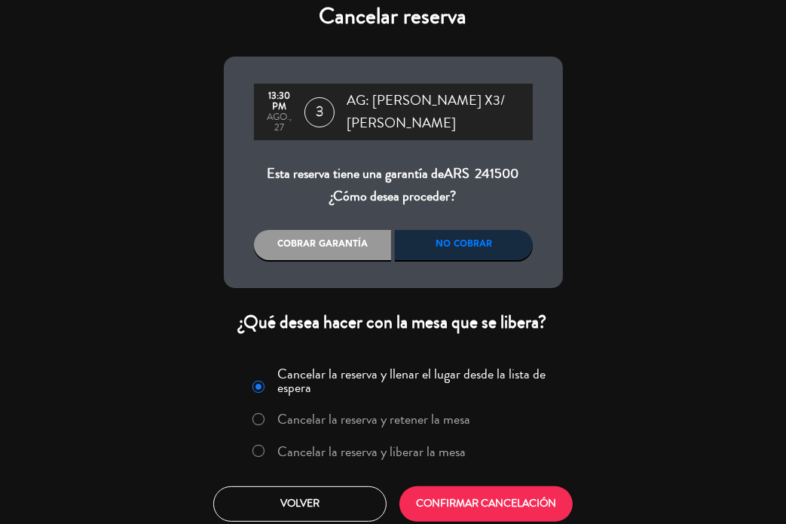
scroll to position [23, 0]
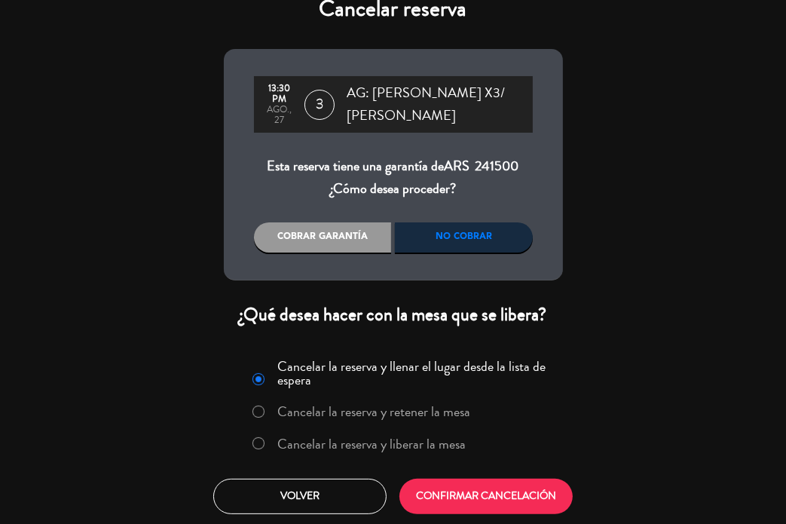
click at [407, 440] on label "Cancelar la reserva y liberar la mesa" at bounding box center [371, 444] width 188 height 14
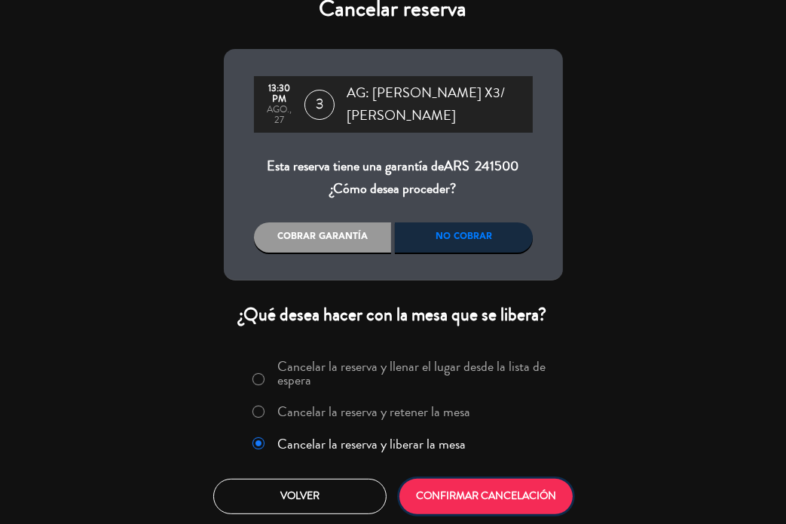
click at [470, 492] on button "CONFIRMAR CANCELACIÓN" at bounding box center [485, 496] width 173 height 35
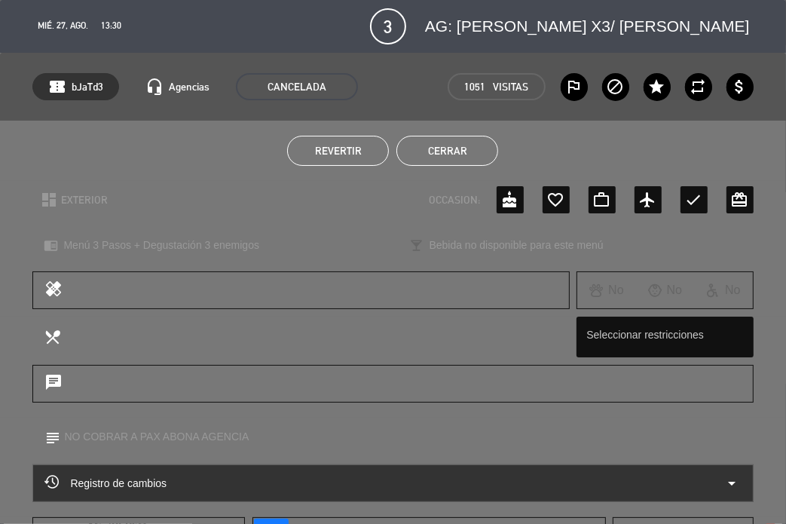
click at [458, 147] on button "Cerrar" at bounding box center [447, 151] width 102 height 30
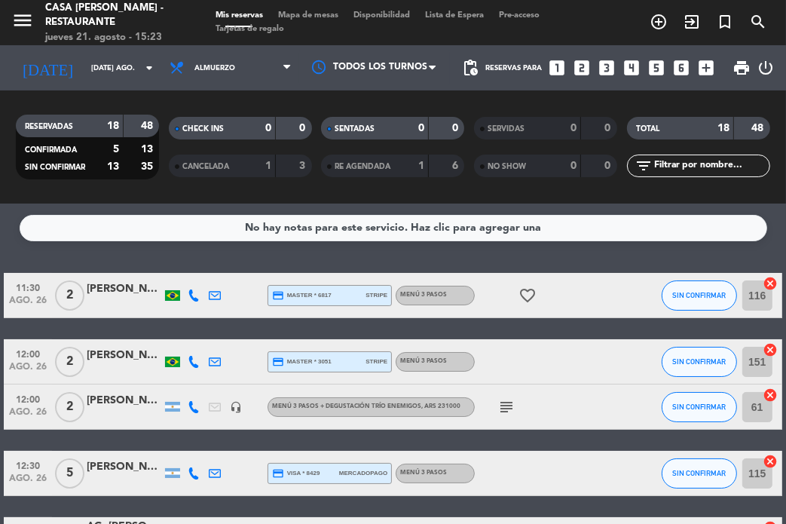
click at [215, 266] on div "No hay notas para este servicio. Haz clic para agregar una 11:30 ago. 26 2 [PER…" at bounding box center [393, 363] width 786 height 320
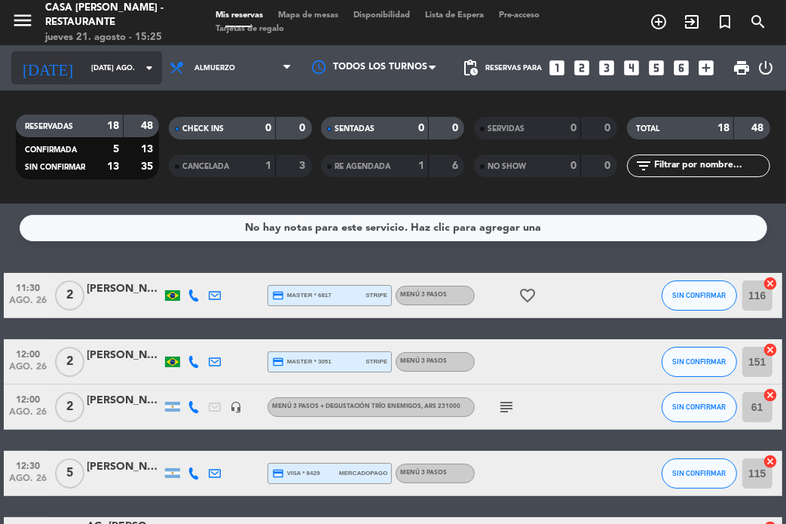
click at [131, 72] on input "[DATE] ago." at bounding box center [134, 68] width 100 height 23
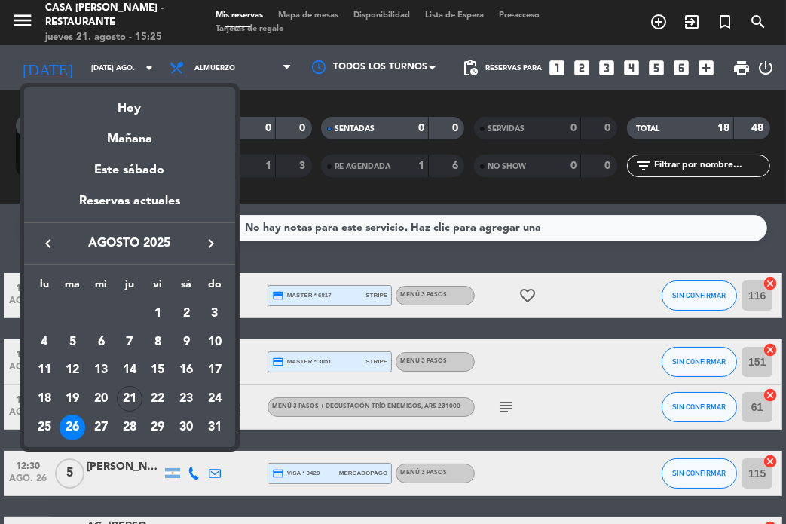
drag, startPoint x: 161, startPoint y: 399, endPoint x: 163, endPoint y: 354, distance: 44.5
click at [161, 397] on div "22" at bounding box center [158, 399] width 26 height 26
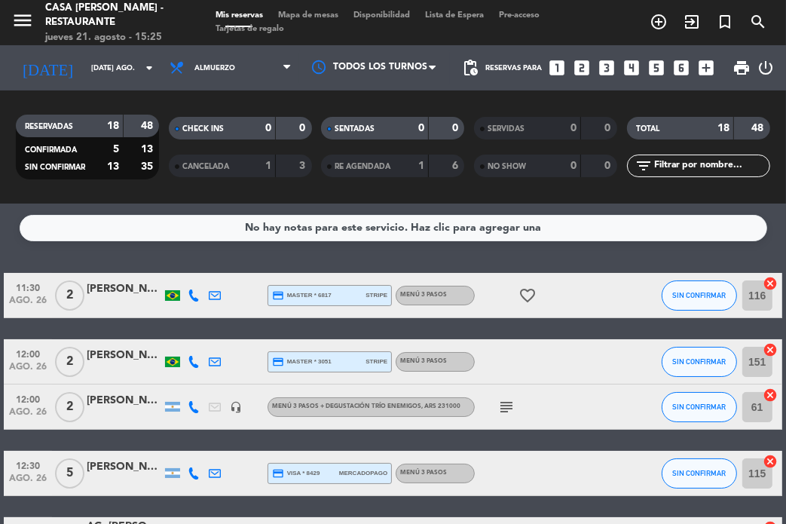
type input "vie. 22 ago."
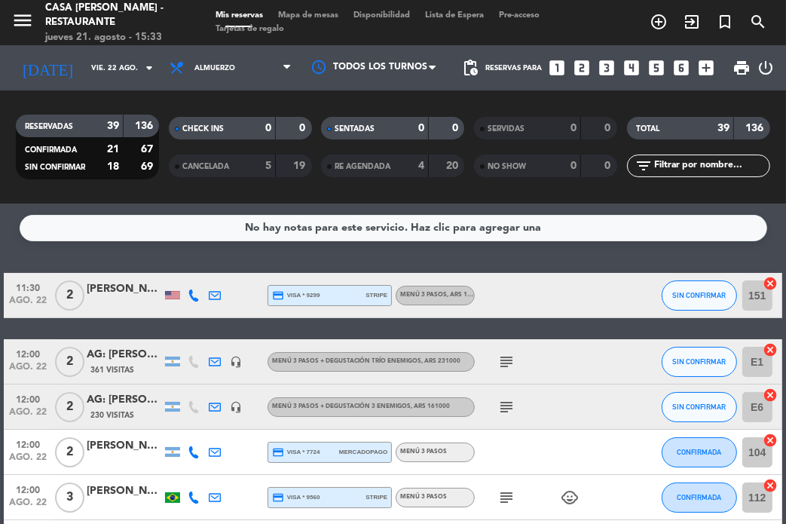
click at [207, 246] on div "No hay notas para este servicio. Haz clic para agregar una 11:30 ago. 22 2 [PER…" at bounding box center [393, 363] width 786 height 320
click at [582, 65] on icon "looks_two" at bounding box center [582, 68] width 20 height 20
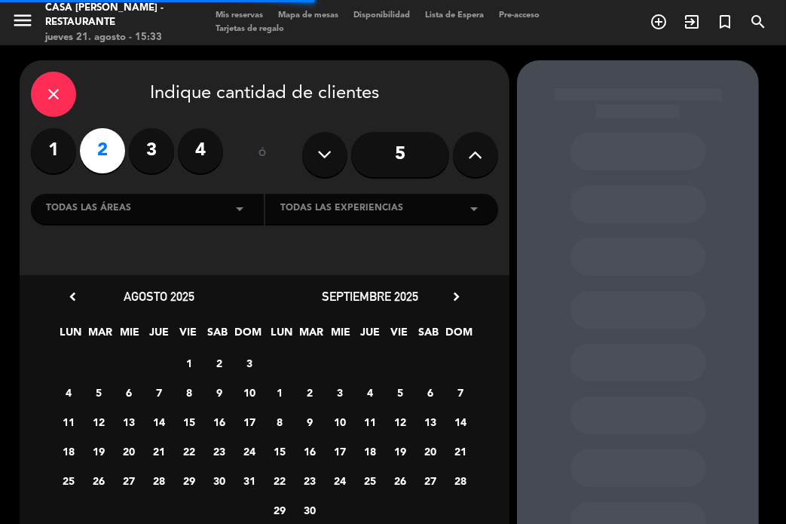
click at [60, 90] on icon "close" at bounding box center [53, 94] width 18 height 18
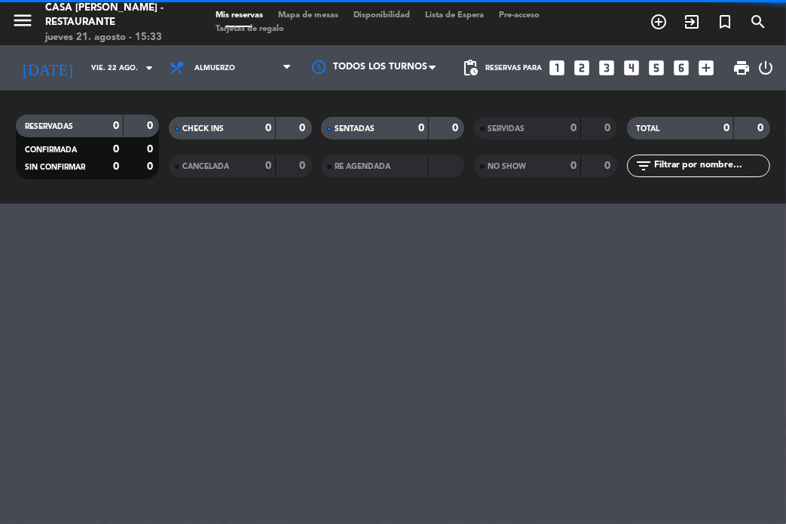
click at [580, 70] on icon "looks_two" at bounding box center [582, 68] width 20 height 20
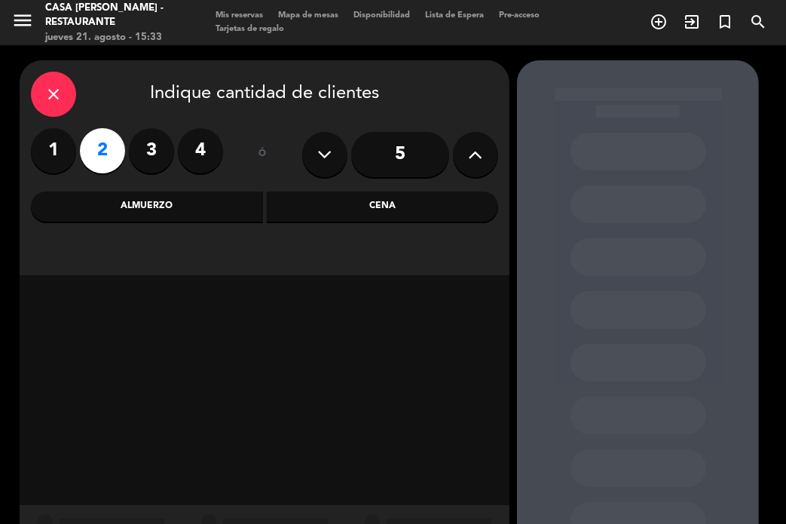
click at [206, 216] on div "Almuerzo" at bounding box center [147, 206] width 232 height 30
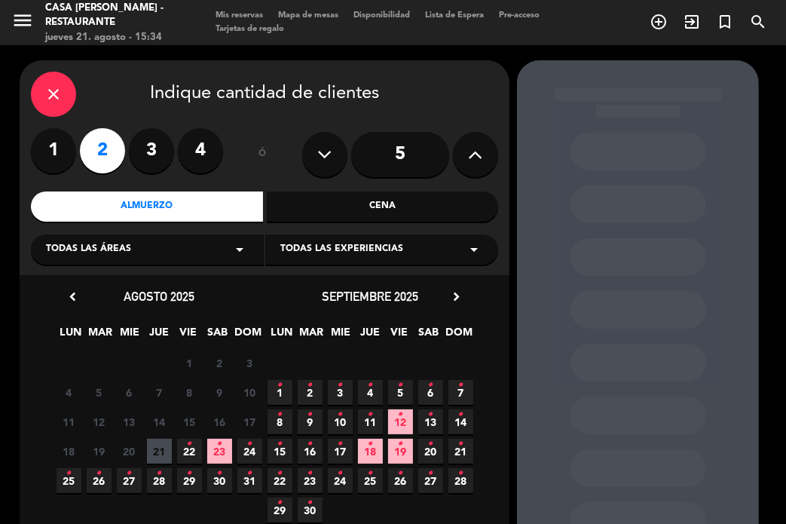
click at [332, 206] on div "Cena" at bounding box center [383, 206] width 232 height 30
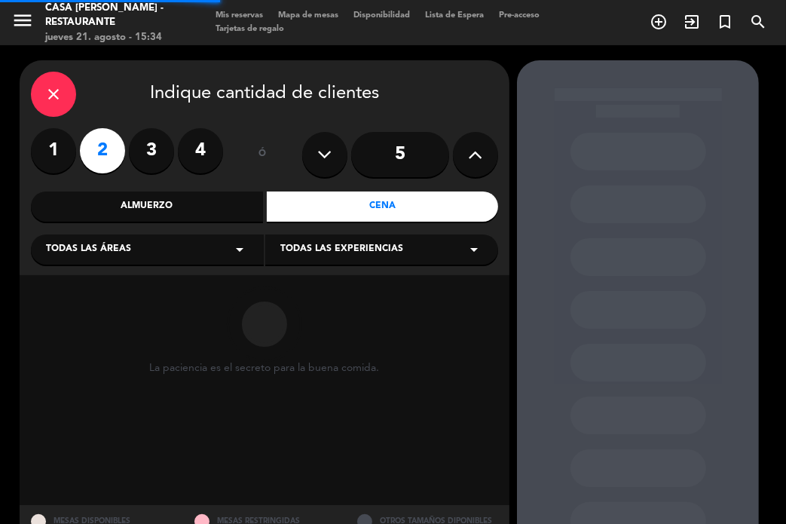
click at [327, 243] on span "Todas las experiencias" at bounding box center [341, 249] width 123 height 15
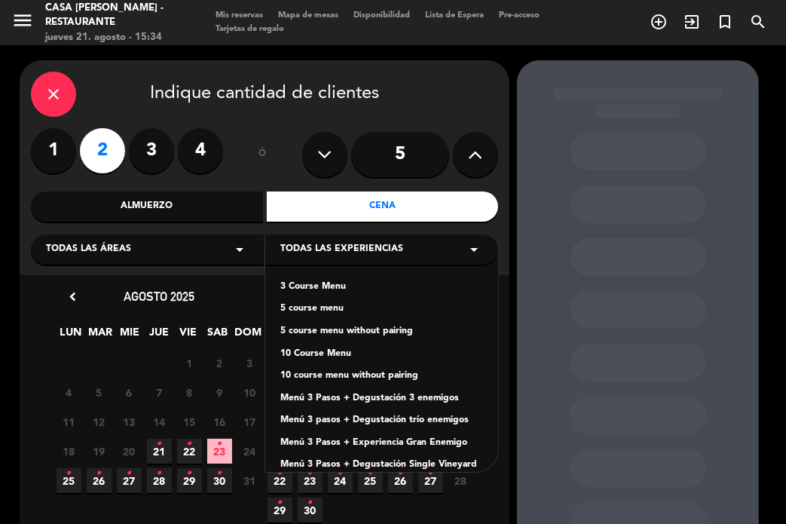
click at [38, 93] on div "close" at bounding box center [53, 94] width 45 height 45
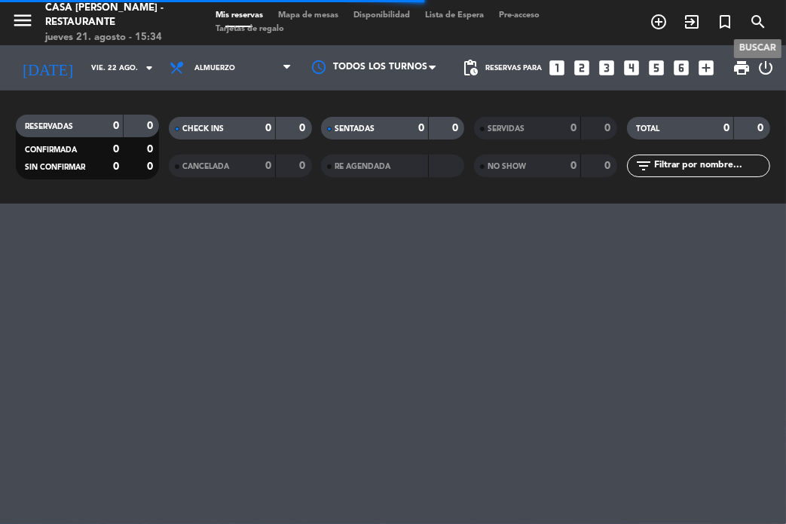
click at [755, 27] on icon "search" at bounding box center [758, 22] width 18 height 18
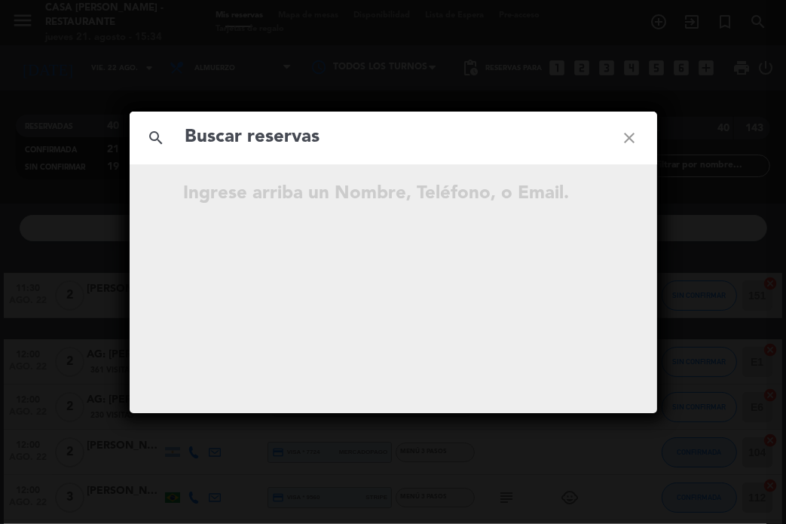
click at [386, 139] on input "text" at bounding box center [393, 137] width 419 height 31
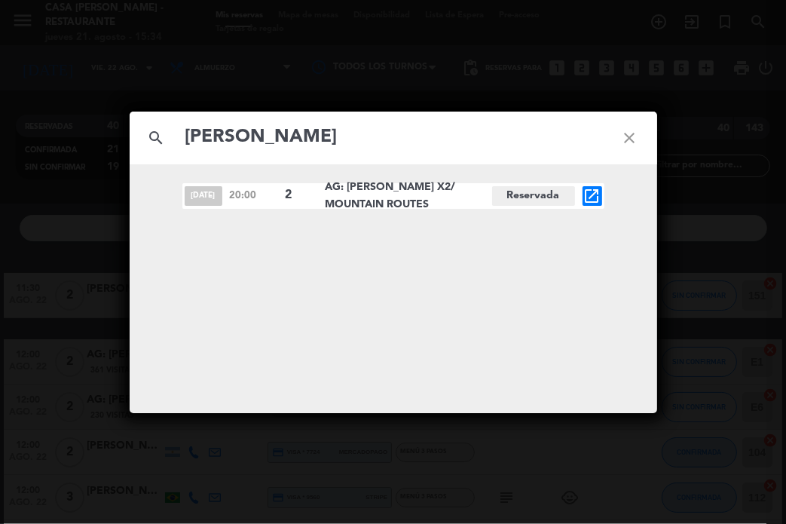
type input "[PERSON_NAME]"
click at [589, 193] on icon "open_in_new" at bounding box center [592, 196] width 18 height 18
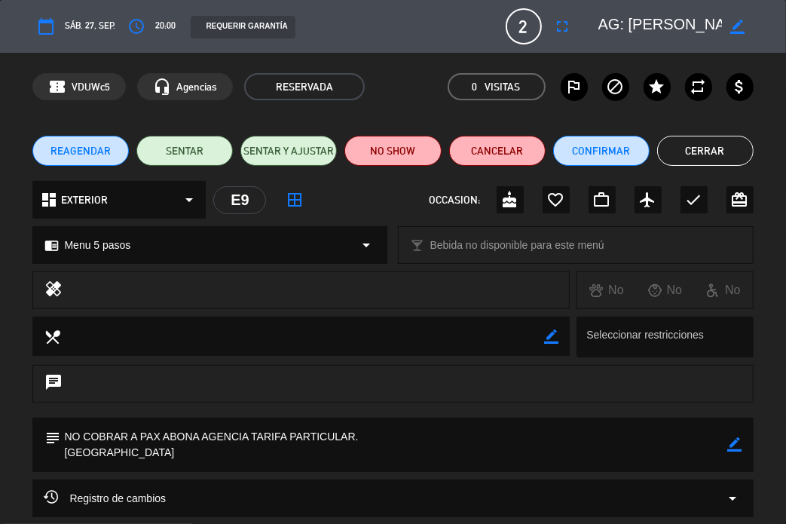
click at [356, 439] on textarea at bounding box center [393, 445] width 667 height 54
click at [736, 440] on icon "border_color" at bounding box center [735, 444] width 14 height 14
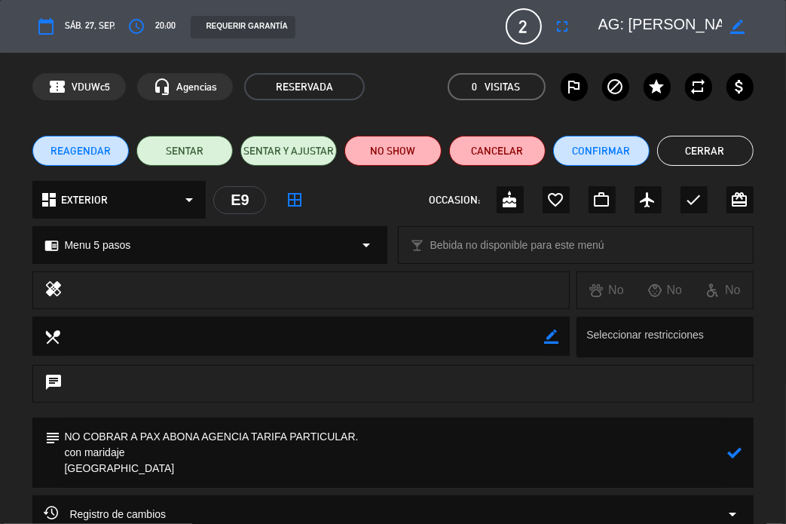
type textarea "NO COBRAR A PAX ABONA AGENCIA TARIFA PARTICULAR. con maridaje [GEOGRAPHIC_DATA]"
click at [736, 448] on icon at bounding box center [735, 452] width 14 height 14
click at [720, 156] on button "Cerrar" at bounding box center [705, 151] width 96 height 30
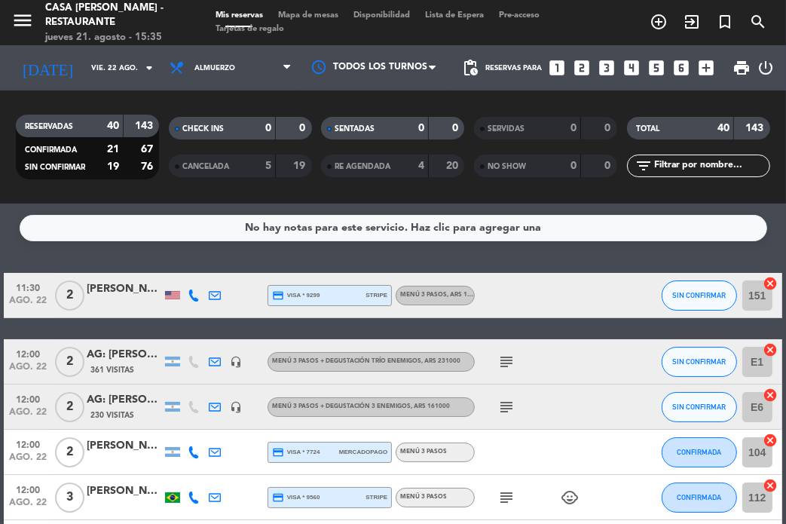
click at [187, 249] on div "No hay notas para este servicio. Haz clic para agregar una 11:30 ago. 22 2 [PER…" at bounding box center [393, 363] width 786 height 320
click at [203, 254] on div "No hay notas para este servicio. Haz clic para agregar una 11:30 ago. 22 2 [PER…" at bounding box center [393, 363] width 786 height 320
click at [15, 17] on icon "menu" at bounding box center [22, 20] width 23 height 23
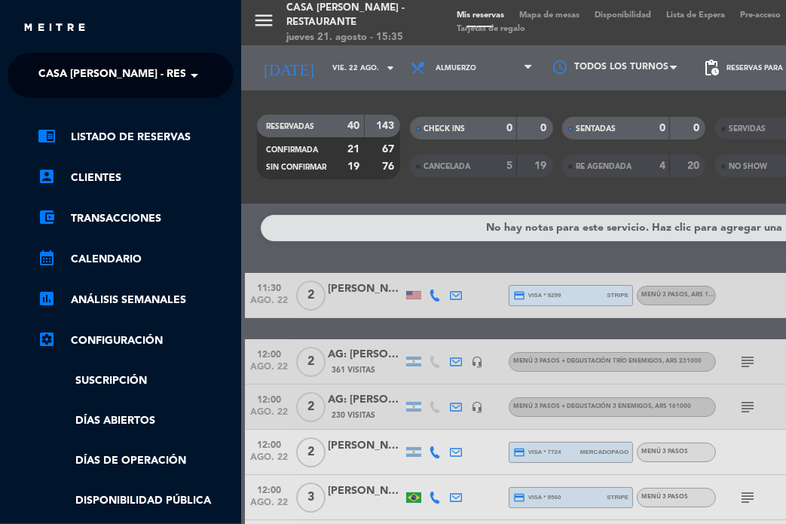
click at [20, 25] on div "close" at bounding box center [120, 22] width 241 height 45
click at [92, 87] on span "Casa [PERSON_NAME] - Restaurante" at bounding box center [139, 76] width 203 height 32
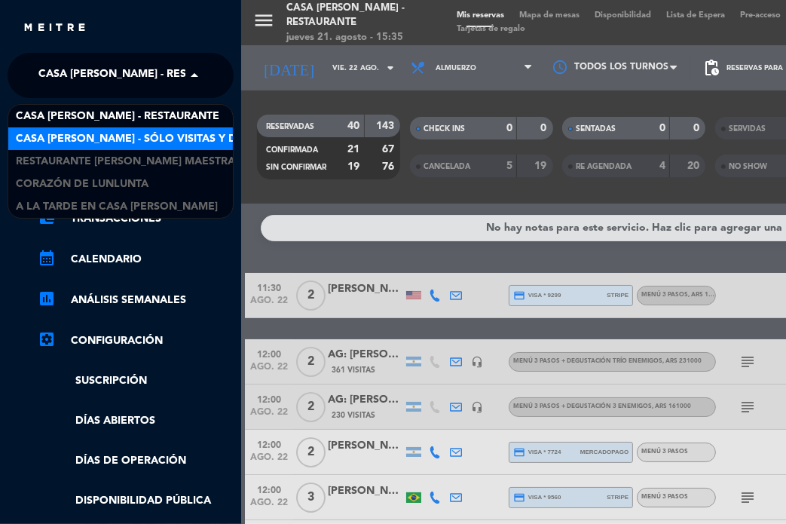
click at [121, 136] on span "Casa [PERSON_NAME] - SÓLO Visitas y Degustaciones" at bounding box center [167, 138] width 303 height 17
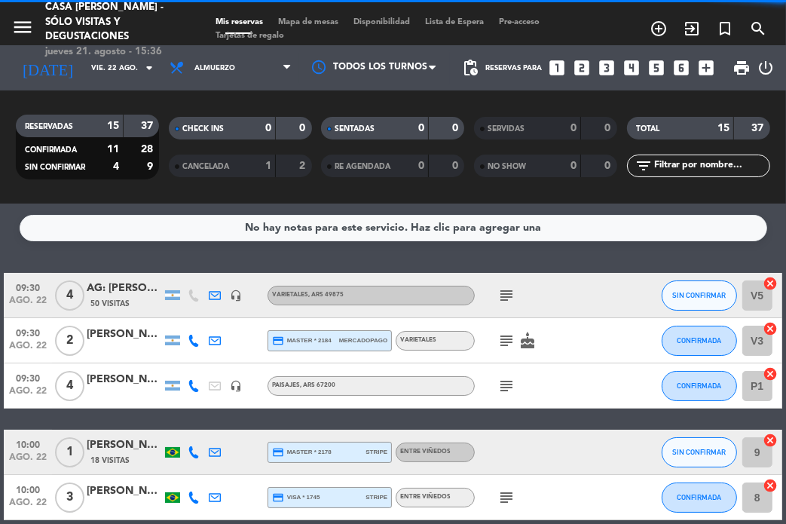
click at [582, 69] on icon "looks_two" at bounding box center [582, 68] width 20 height 20
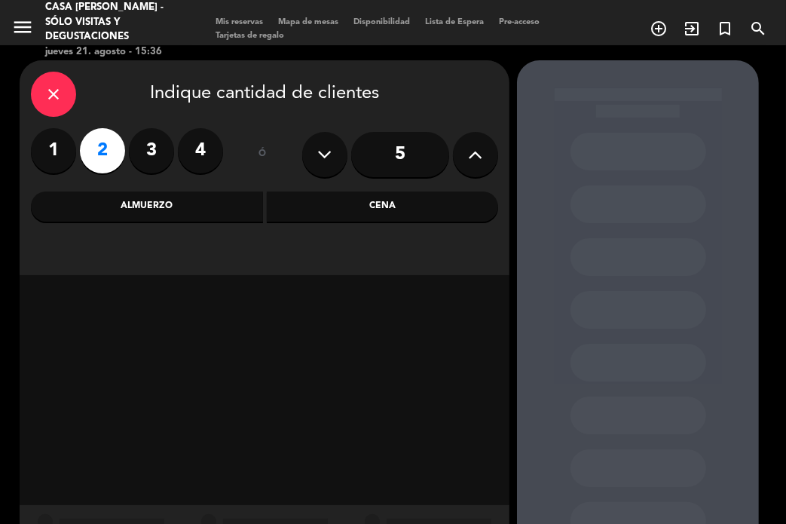
click at [211, 208] on div "Almuerzo" at bounding box center [147, 206] width 232 height 30
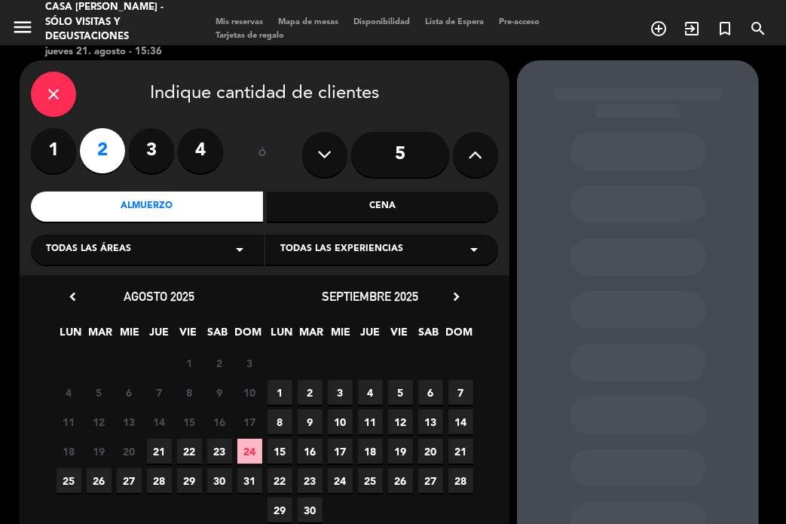
click at [439, 248] on div "Todas las experiencias arrow_drop_down" at bounding box center [381, 249] width 233 height 30
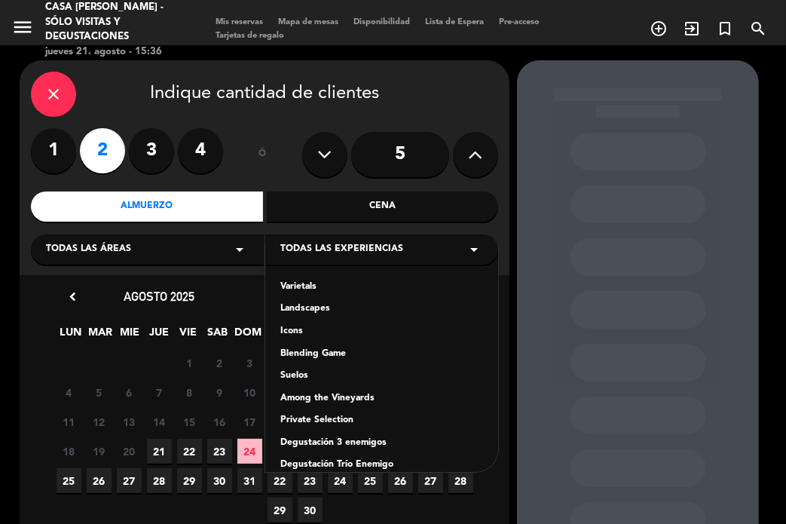
click at [299, 286] on div "Varietals" at bounding box center [381, 287] width 203 height 15
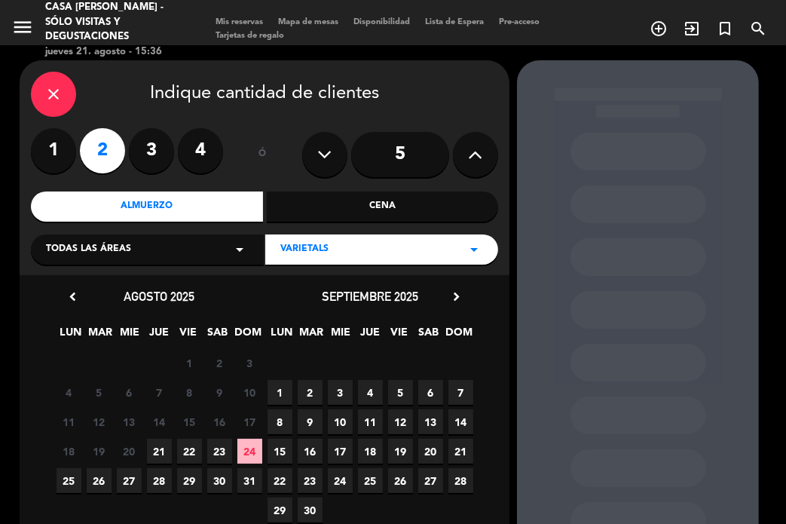
click at [455, 297] on icon "chevron_right" at bounding box center [456, 297] width 16 height 16
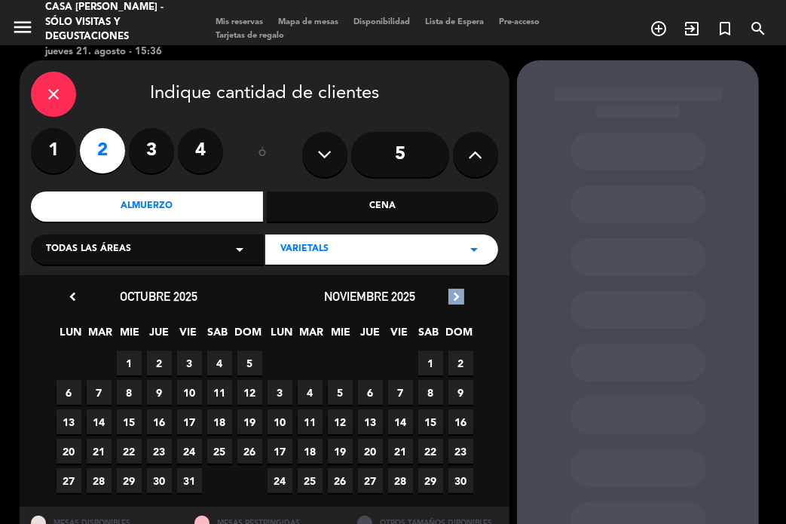
click at [455, 297] on icon "chevron_right" at bounding box center [456, 297] width 16 height 16
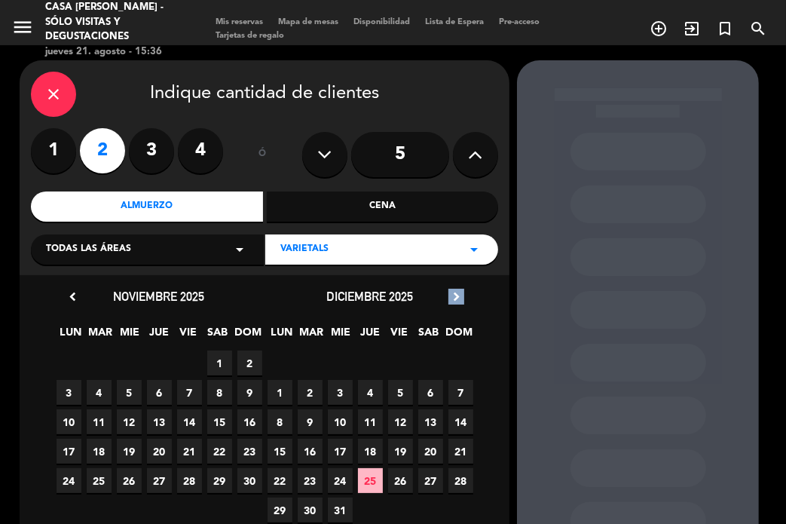
click at [455, 298] on icon "chevron_right" at bounding box center [456, 297] width 16 height 16
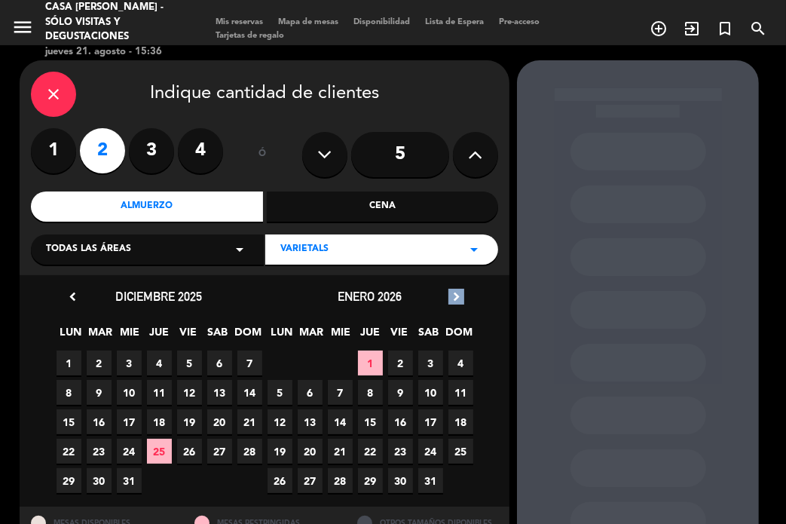
click at [455, 298] on icon "chevron_right" at bounding box center [456, 297] width 16 height 16
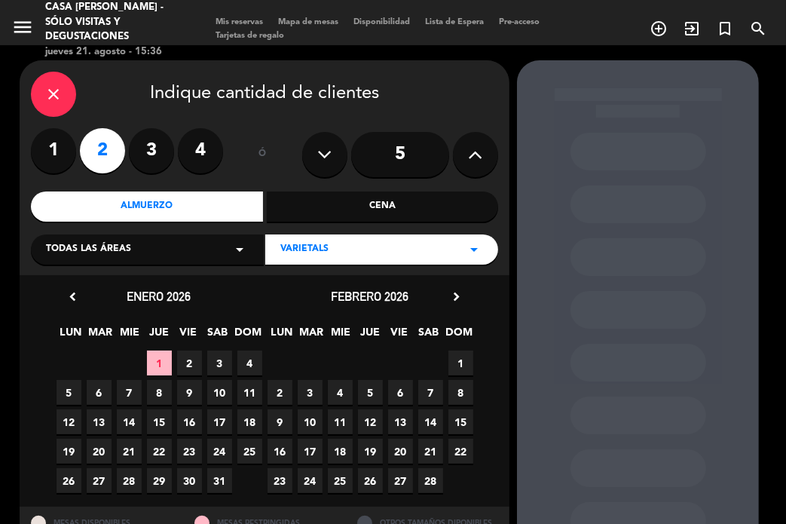
click at [455, 298] on icon "chevron_right" at bounding box center [456, 297] width 16 height 16
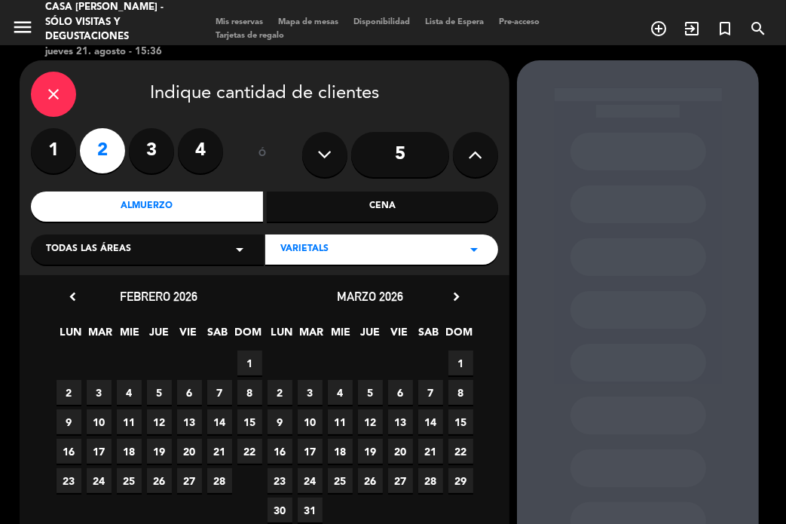
click at [78, 295] on icon "chevron_left" at bounding box center [73, 297] width 16 height 16
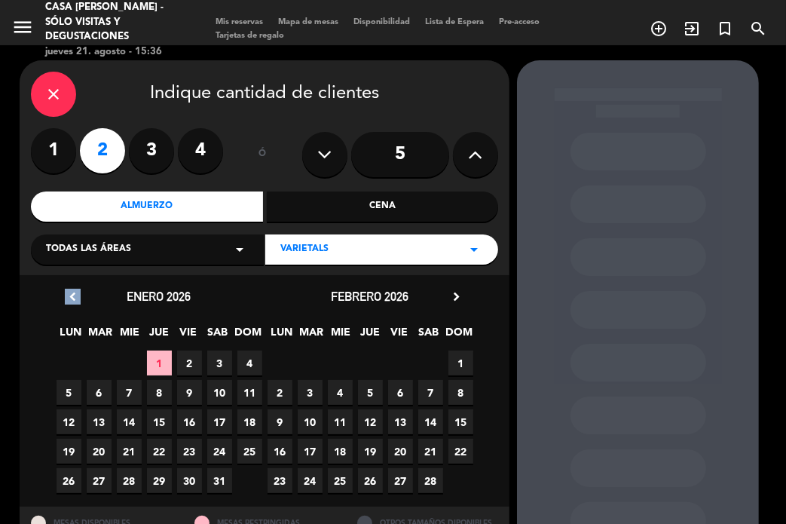
click at [78, 295] on icon "chevron_left" at bounding box center [73, 297] width 16 height 16
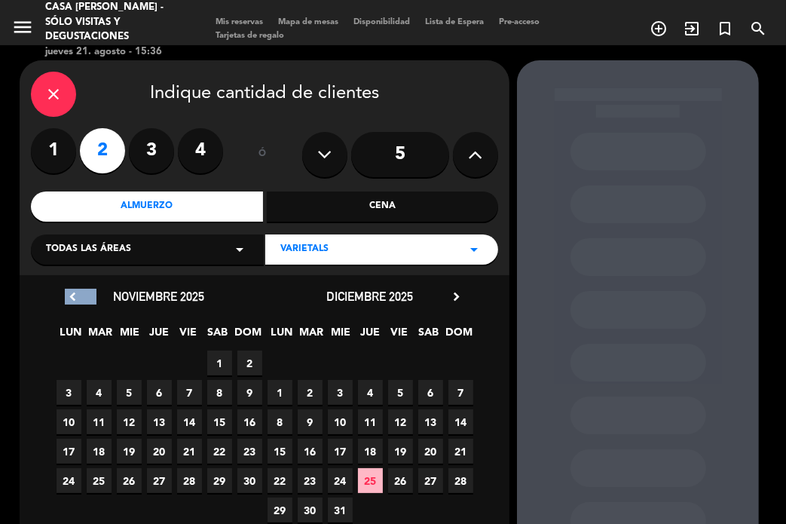
click at [78, 295] on icon "chevron_left" at bounding box center [73, 297] width 16 height 16
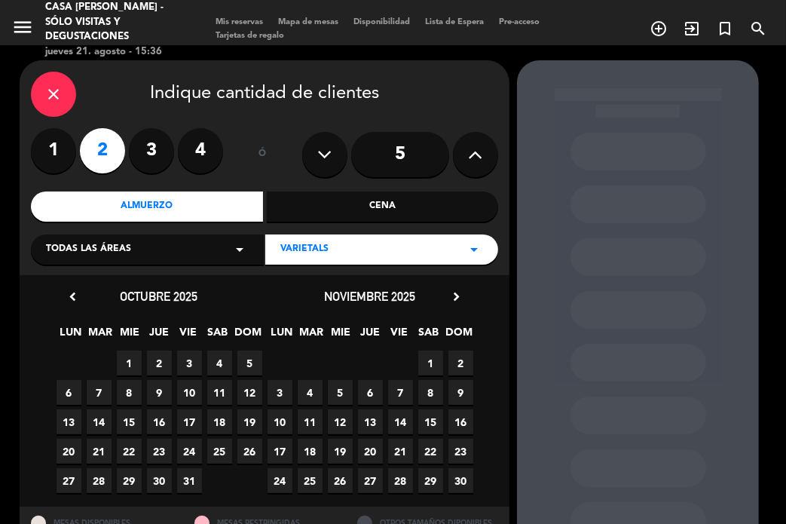
drag, startPoint x: 65, startPoint y: 391, endPoint x: 49, endPoint y: 385, distance: 16.9
click at [65, 387] on span "6" at bounding box center [69, 392] width 25 height 25
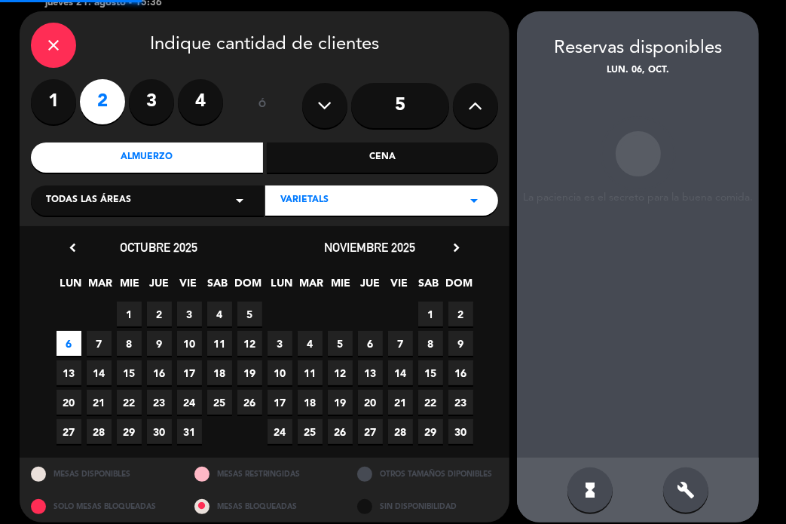
scroll to position [60, 0]
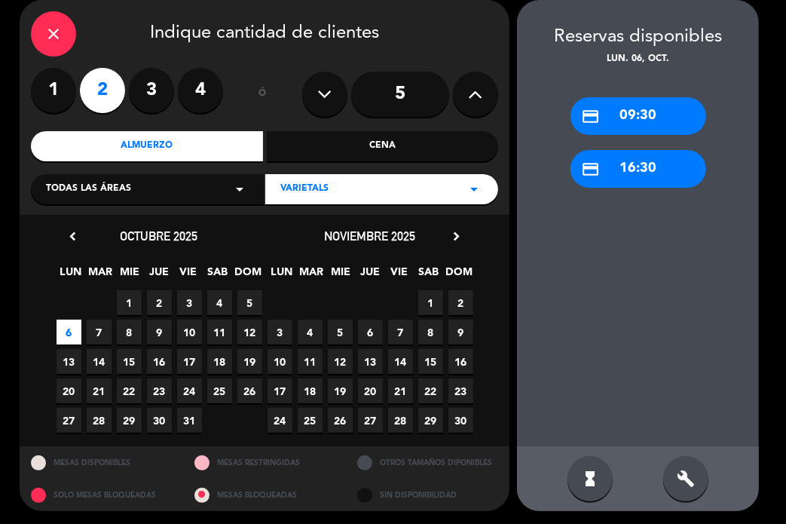
click at [365, 177] on div "Varietals arrow_drop_down" at bounding box center [381, 189] width 233 height 30
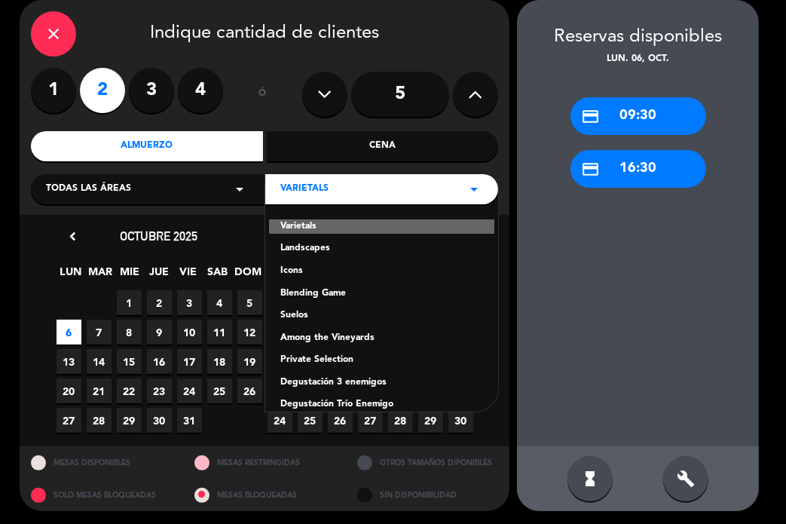
click at [353, 343] on div "Among the Vineyards" at bounding box center [381, 338] width 203 height 15
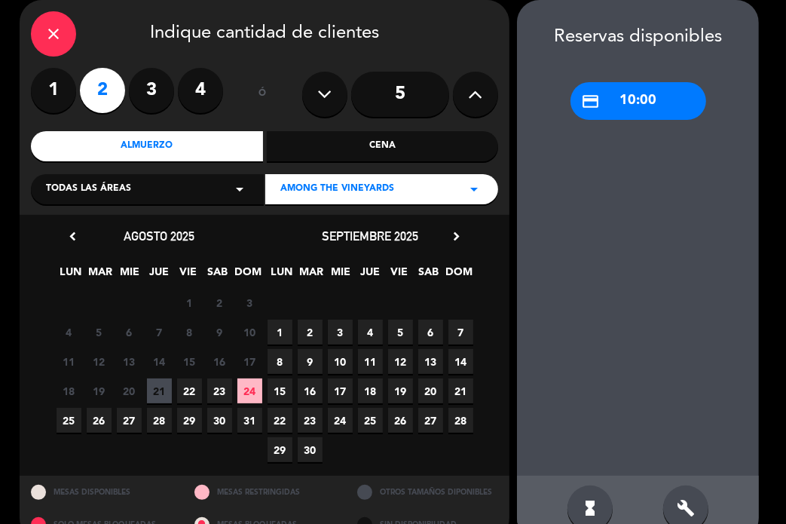
click at [457, 237] on icon "chevron_right" at bounding box center [456, 236] width 16 height 16
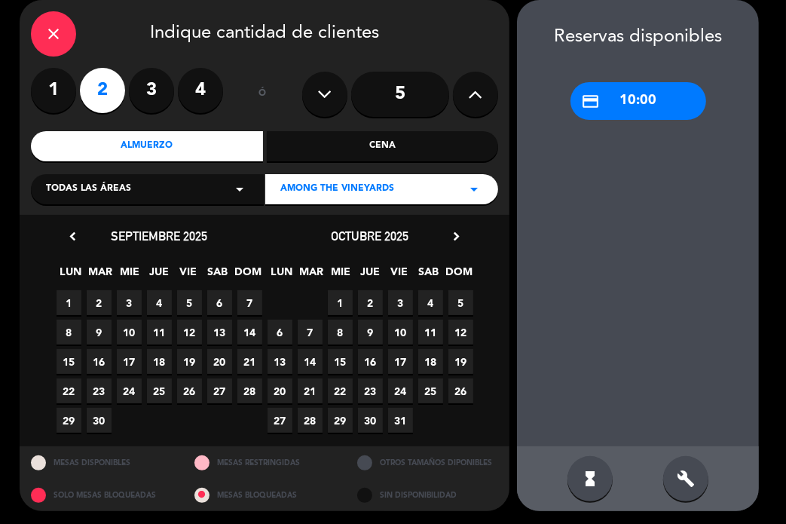
click at [276, 328] on span "6" at bounding box center [280, 332] width 25 height 25
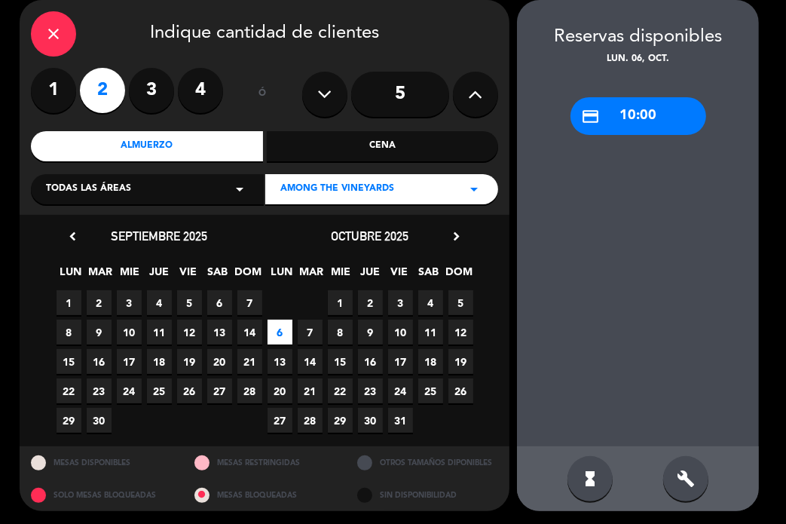
click at [615, 115] on div "credit_card 10:00" at bounding box center [638, 116] width 136 height 38
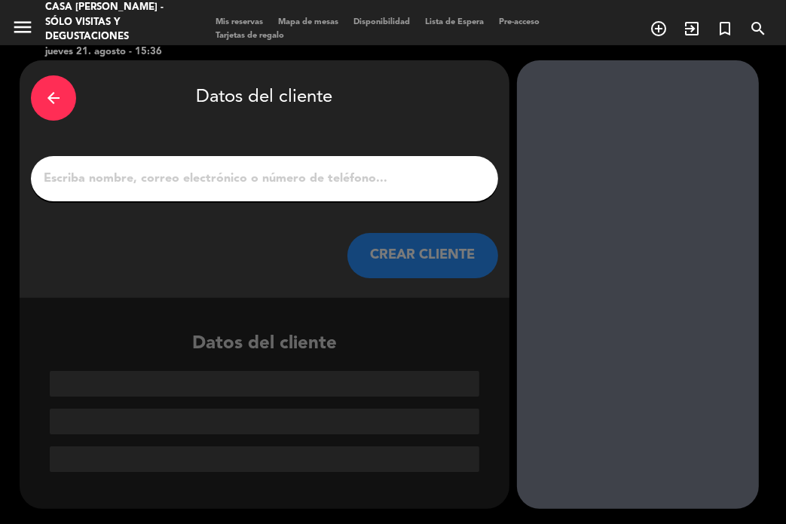
scroll to position [0, 0]
click at [420, 175] on input "1" at bounding box center [264, 178] width 445 height 21
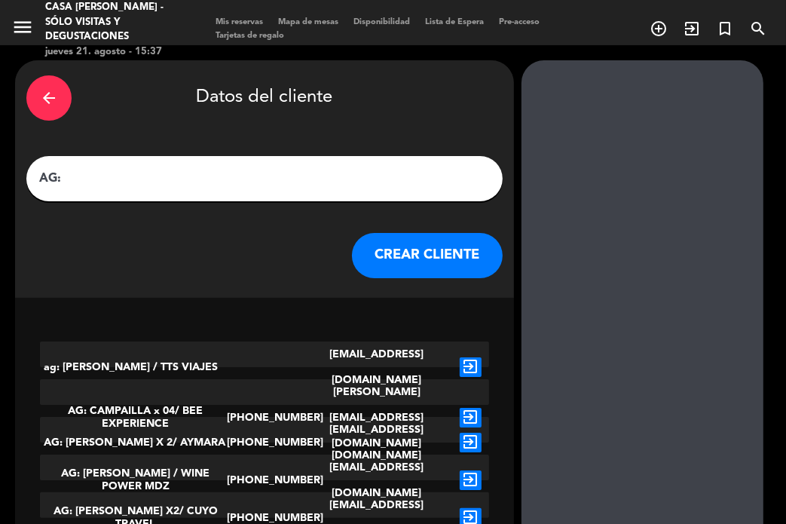
click at [182, 174] on input "AG:" at bounding box center [265, 178] width 454 height 21
paste input "[PERSON_NAME] [PERSON_NAME]"
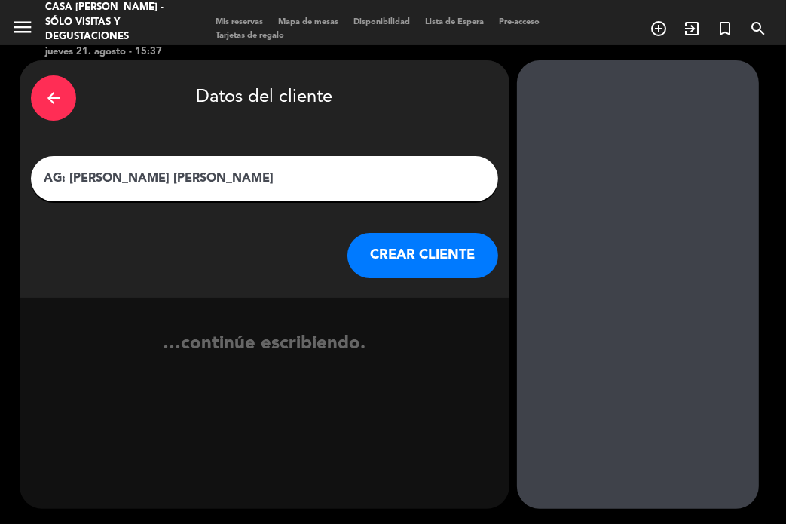
drag, startPoint x: 243, startPoint y: 171, endPoint x: 298, endPoint y: 182, distance: 56.2
click at [243, 171] on input "AG: [PERSON_NAME] [PERSON_NAME]" at bounding box center [264, 178] width 445 height 21
type input "AG: [PERSON_NAME] [PERSON_NAME] X 2 / SUNTRIP"
click at [380, 249] on button "CREAR CLIENTE" at bounding box center [422, 255] width 151 height 45
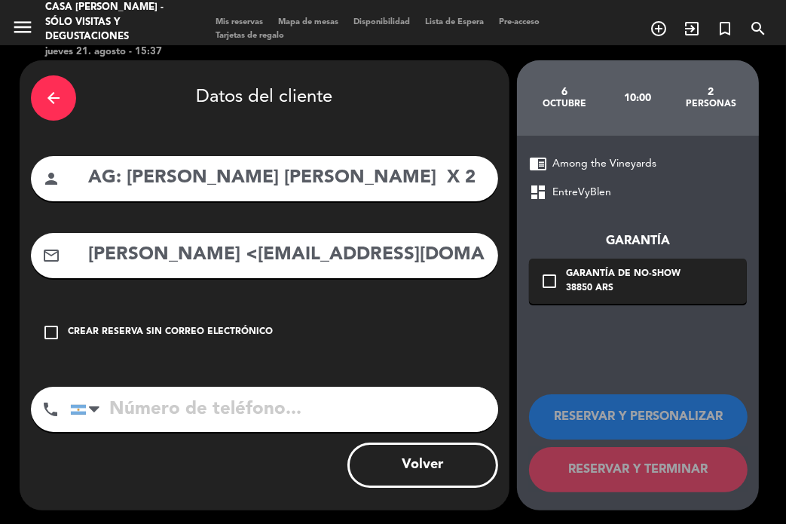
click at [265, 271] on div "mail_outline [PERSON_NAME] <[EMAIL_ADDRESS][DOMAIN_NAME]>" at bounding box center [264, 255] width 467 height 45
drag, startPoint x: 246, startPoint y: 258, endPoint x: 57, endPoint y: 258, distance: 189.2
click at [57, 258] on div "mail_outline [PERSON_NAME] <[EMAIL_ADDRESS][DOMAIN_NAME]>" at bounding box center [264, 255] width 467 height 45
click at [406, 262] on input "[EMAIL_ADDRESS][DOMAIN_NAME]" at bounding box center [287, 255] width 400 height 31
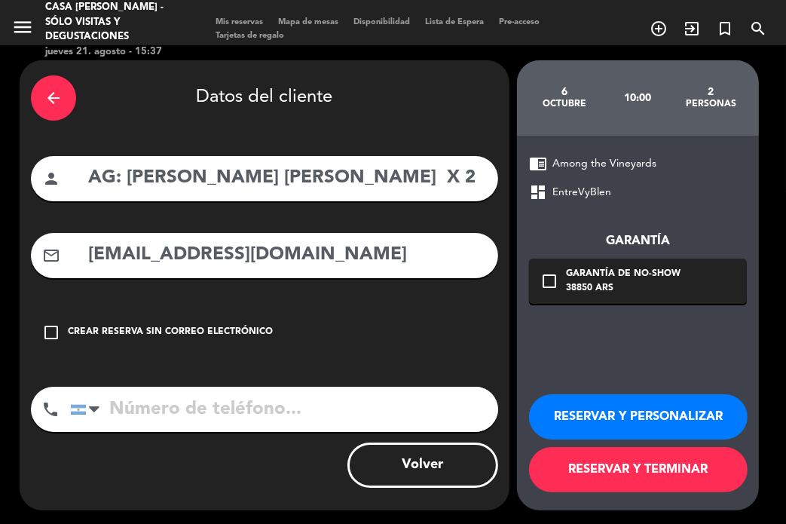
type input "[EMAIL_ADDRESS][DOMAIN_NAME]"
click at [636, 415] on button "RESERVAR Y PERSONALIZAR" at bounding box center [638, 416] width 219 height 45
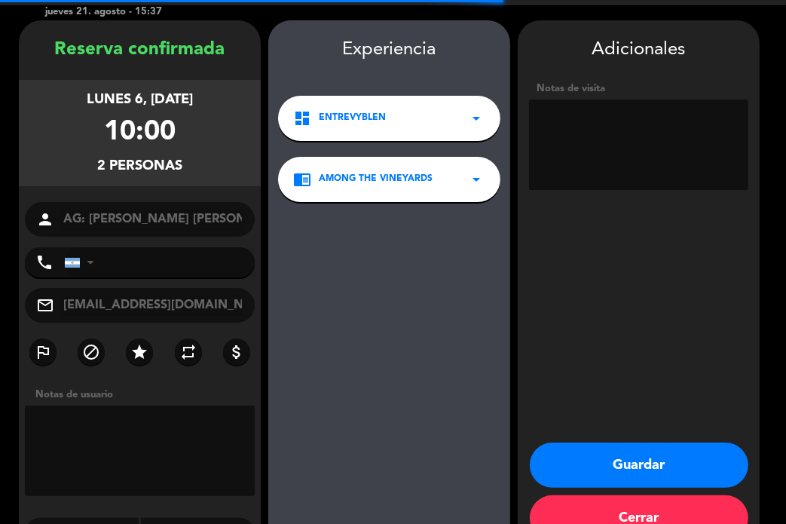
scroll to position [60, 0]
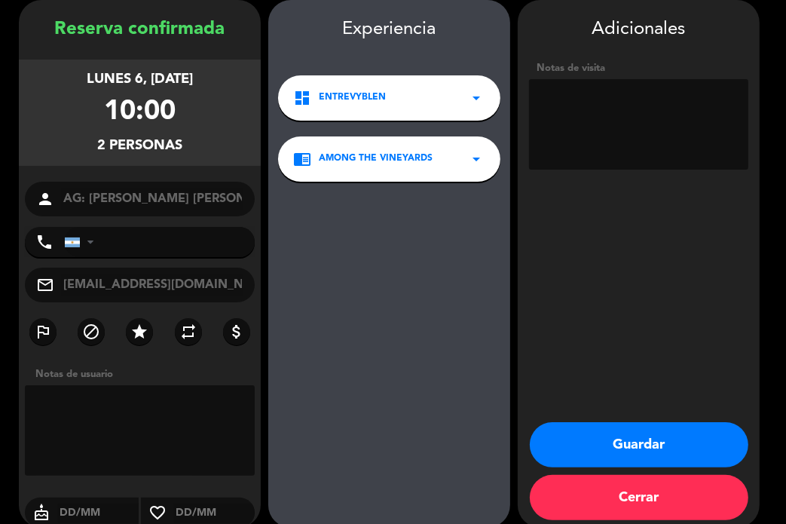
click at [632, 123] on textarea at bounding box center [638, 124] width 219 height 90
click at [646, 125] on textarea at bounding box center [638, 124] width 219 height 90
type textarea "NO COBRAR A PAX ABONA AGENCIA"
click at [576, 434] on button "Guardar" at bounding box center [639, 444] width 219 height 45
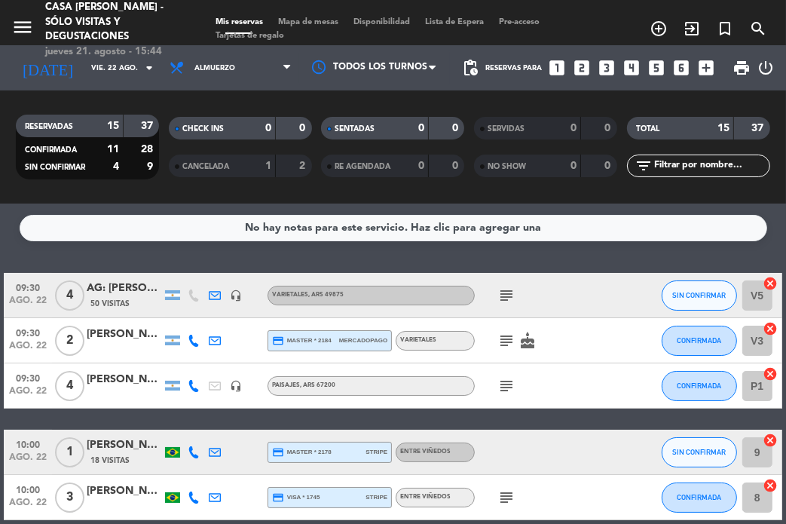
click at [389, 258] on div "No hay notas para este servicio. Haz clic para agregar una 09:30 ago. 22 4 AG: …" at bounding box center [393, 363] width 786 height 320
